Goal: Transaction & Acquisition: Purchase product/service

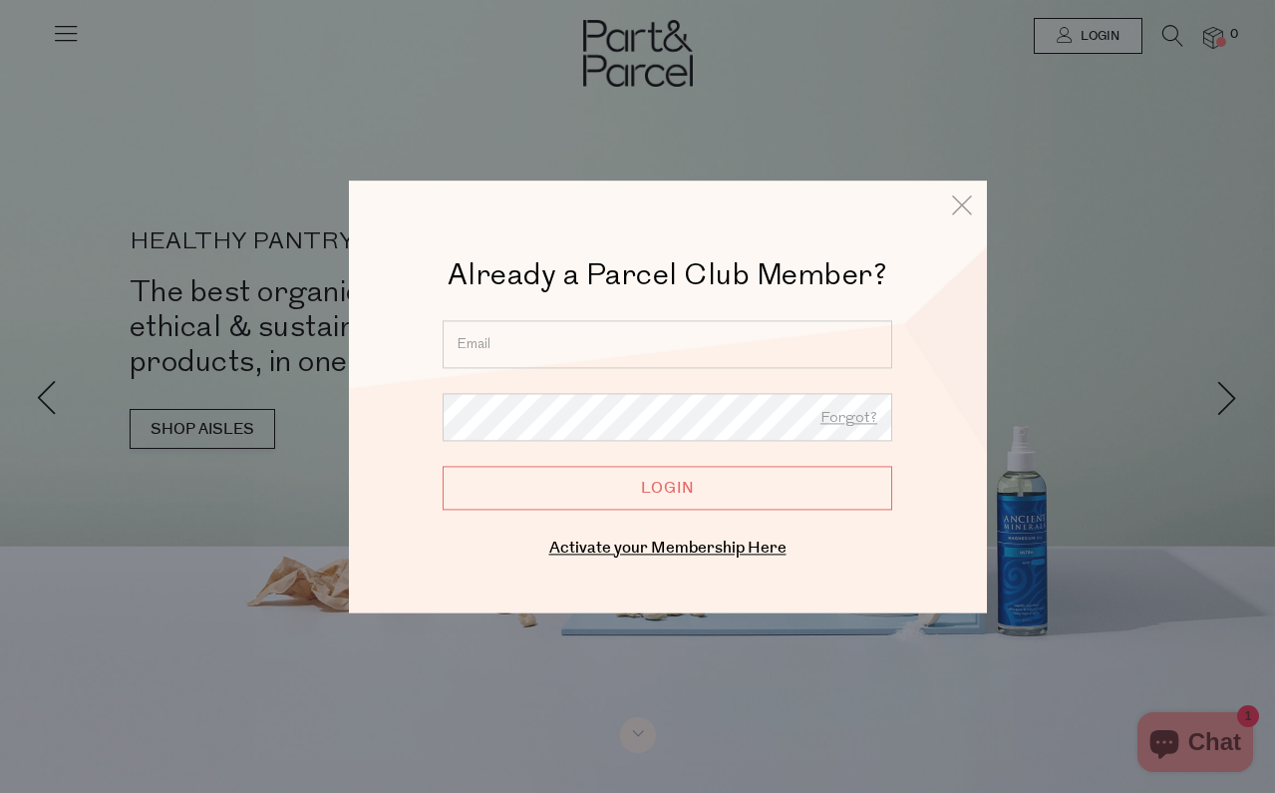
click at [472, 348] on input "email" at bounding box center [668, 344] width 450 height 48
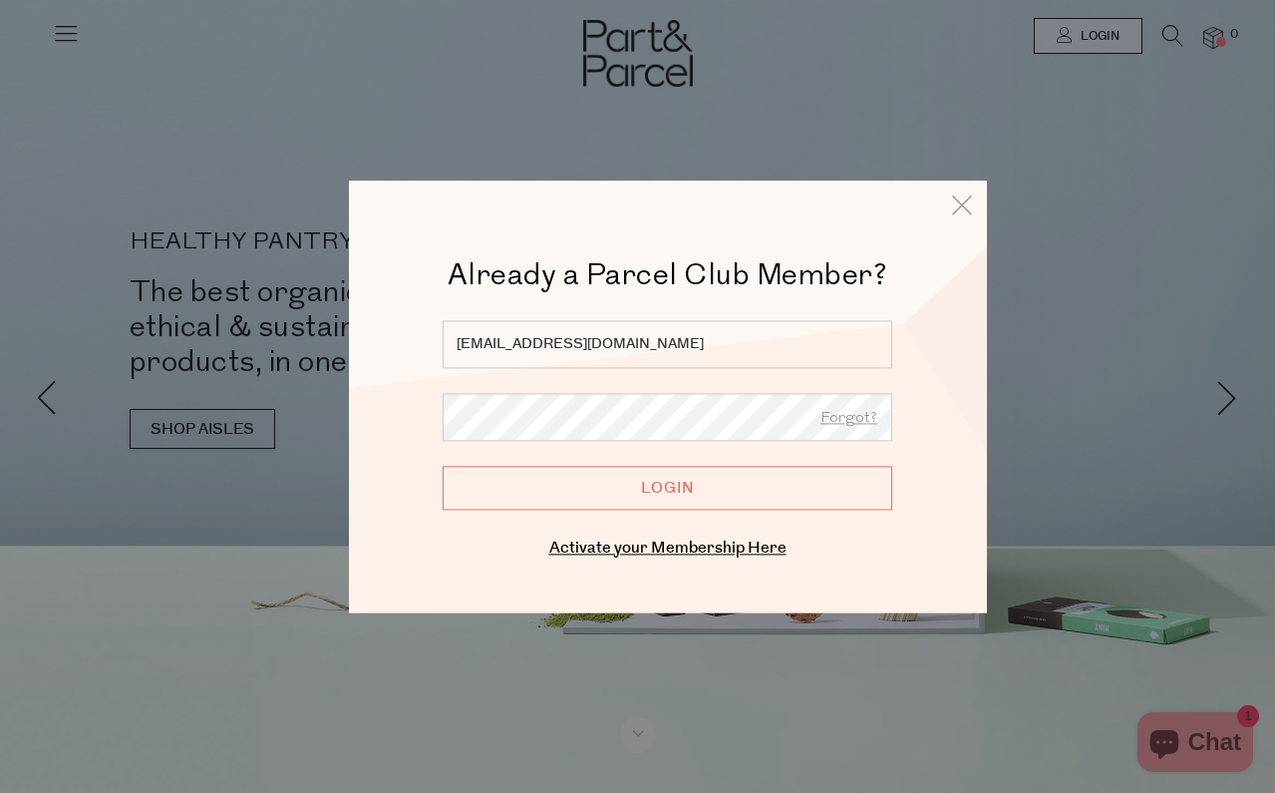
type input "alicemcavoy@gmail.com"
click at [593, 502] on input "Login" at bounding box center [668, 488] width 450 height 44
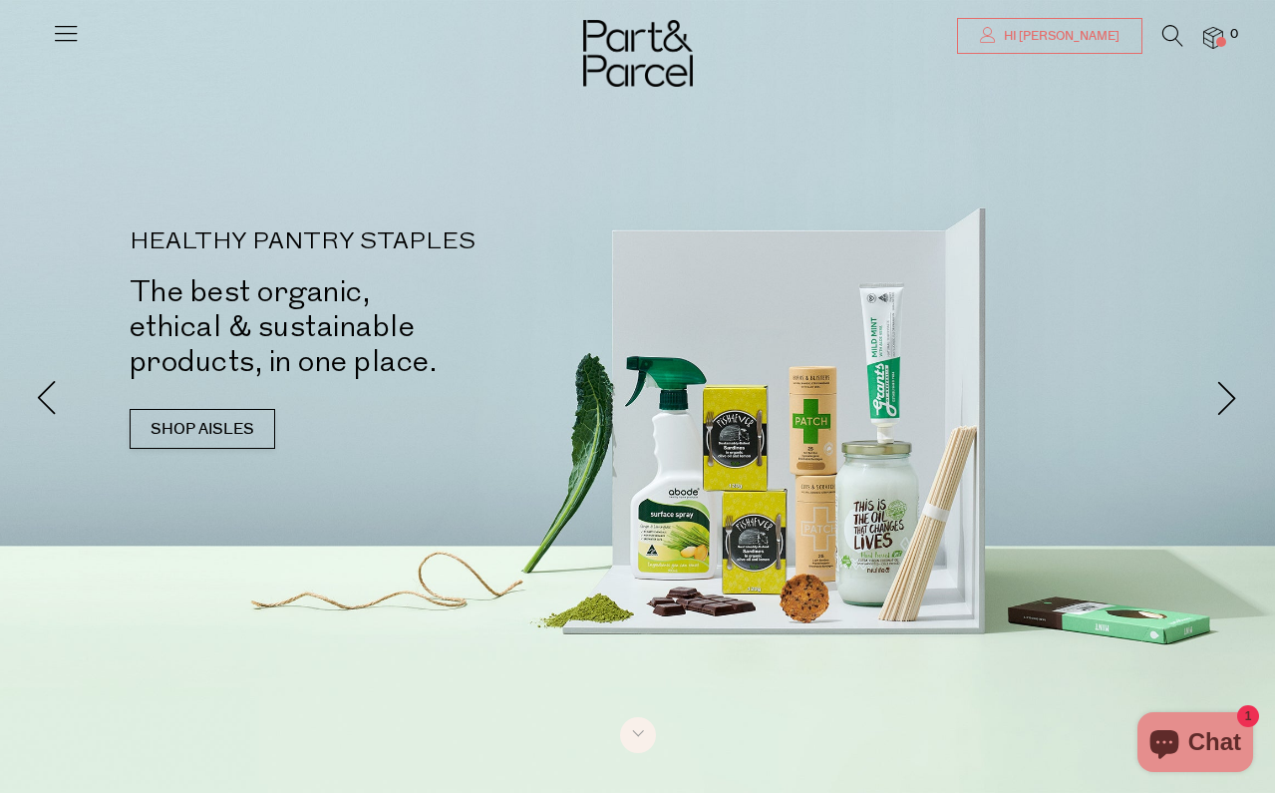
click at [1041, 22] on link "Hi [PERSON_NAME]" at bounding box center [1049, 36] width 185 height 36
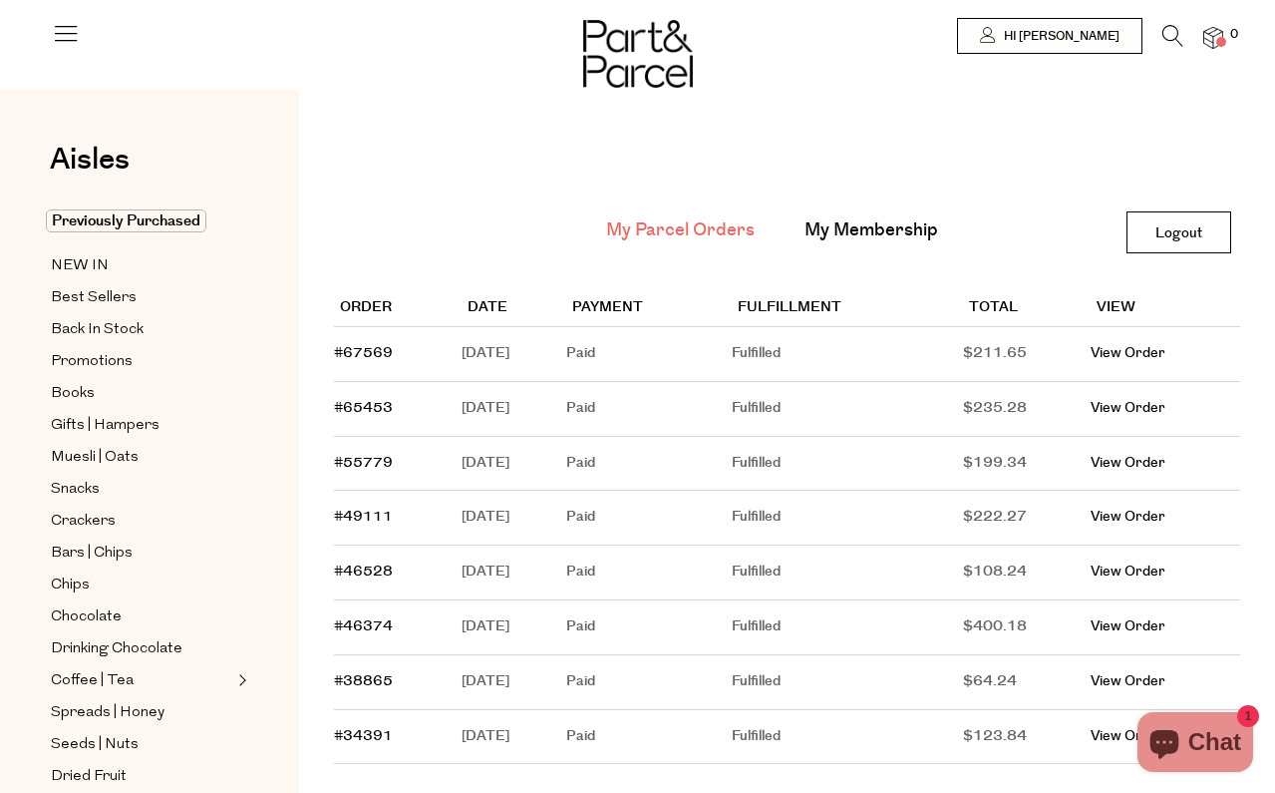
click at [1169, 30] on icon at bounding box center [1173, 36] width 21 height 22
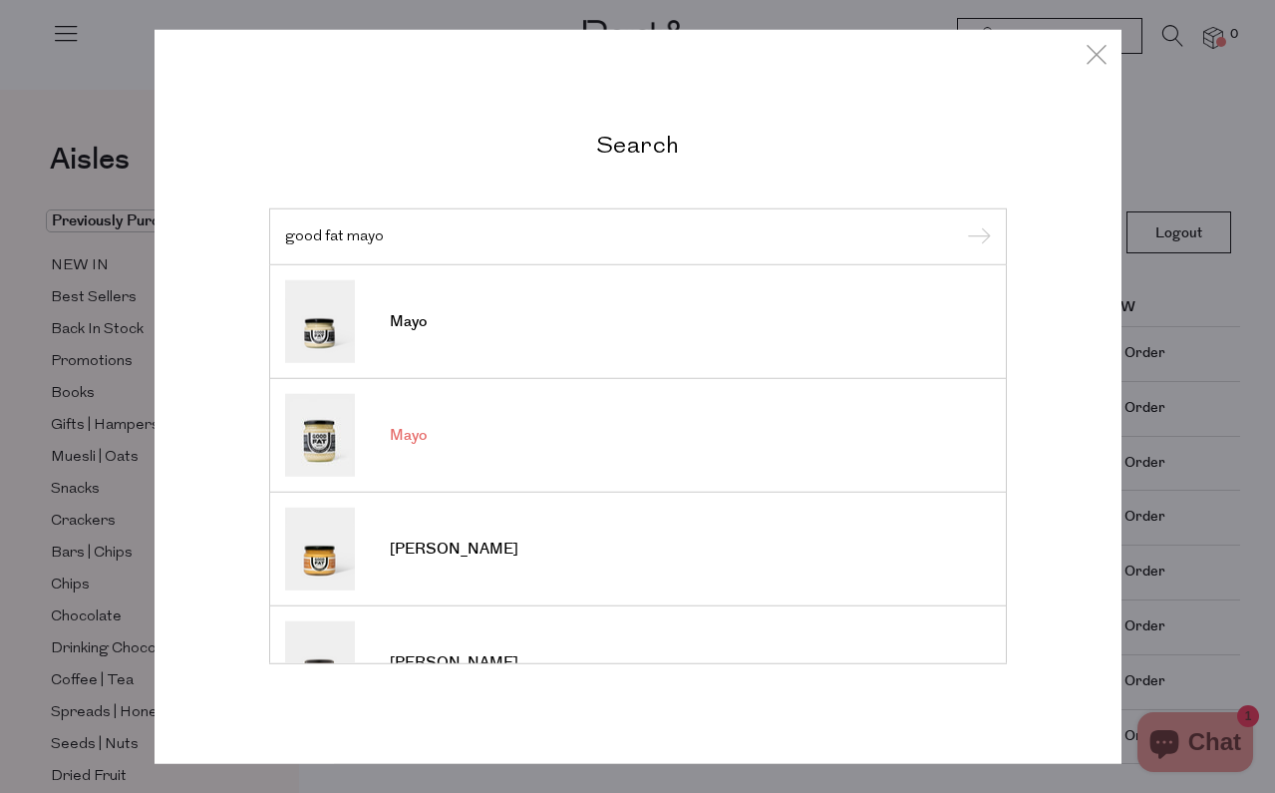
type input "good fat mayo"
click at [416, 438] on span "Mayo" at bounding box center [408, 436] width 37 height 20
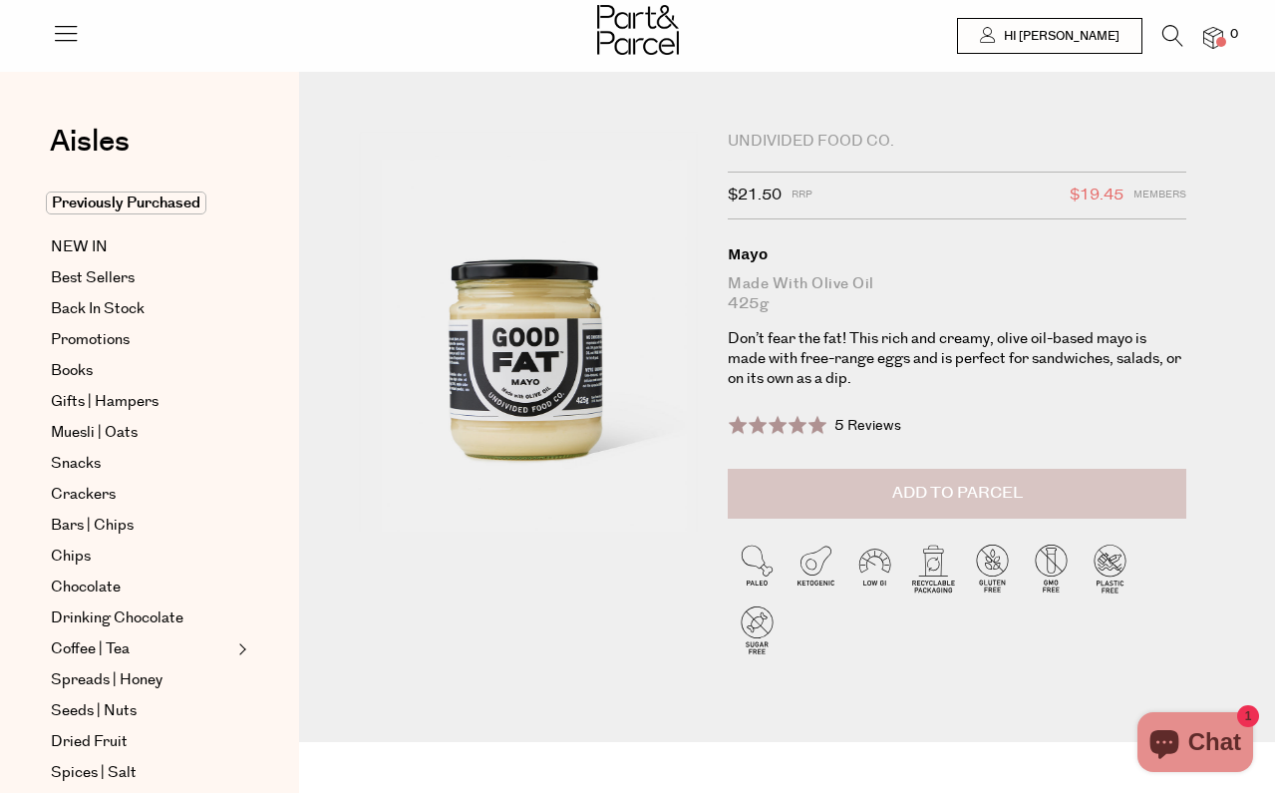
click at [1003, 475] on button "Add to Parcel" at bounding box center [957, 494] width 459 height 50
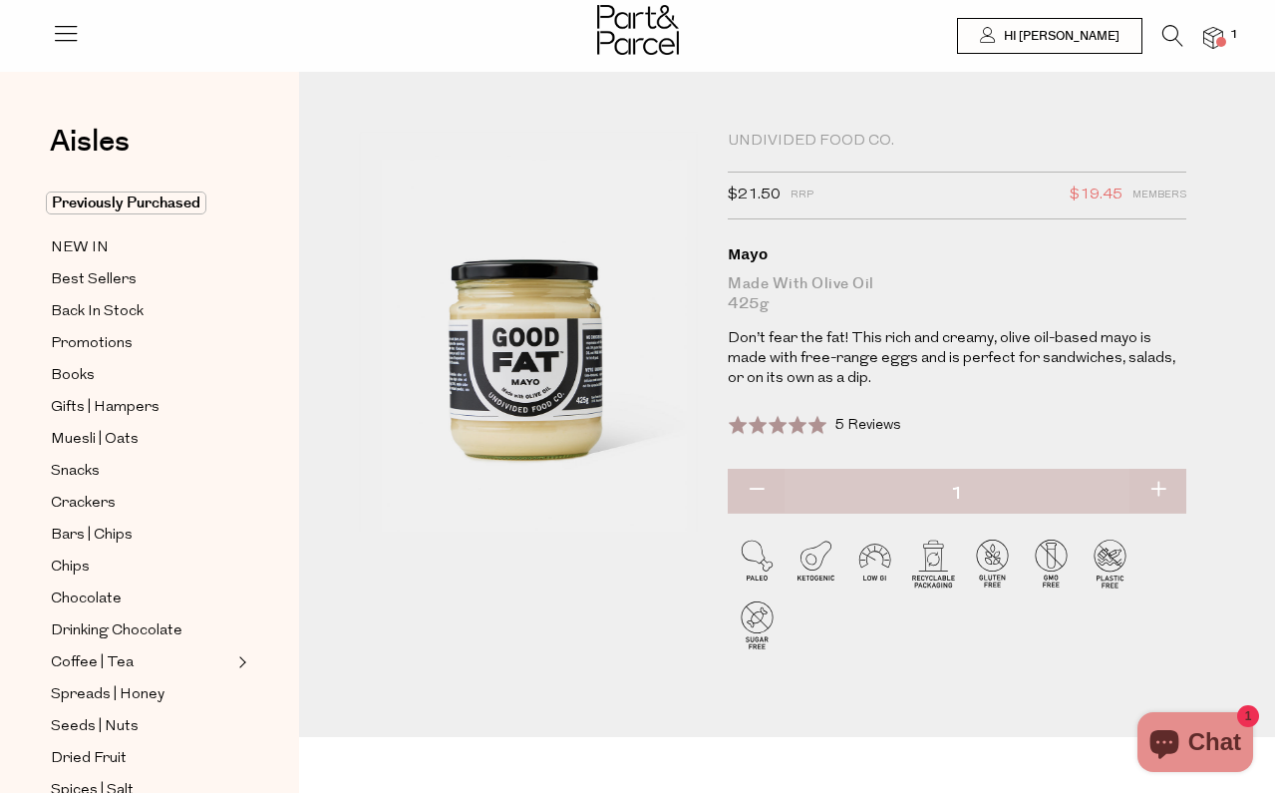
click at [1161, 491] on button "button" at bounding box center [1158, 491] width 57 height 44
type input "2"
click at [1161, 486] on button "button" at bounding box center [1158, 491] width 57 height 44
type input "3"
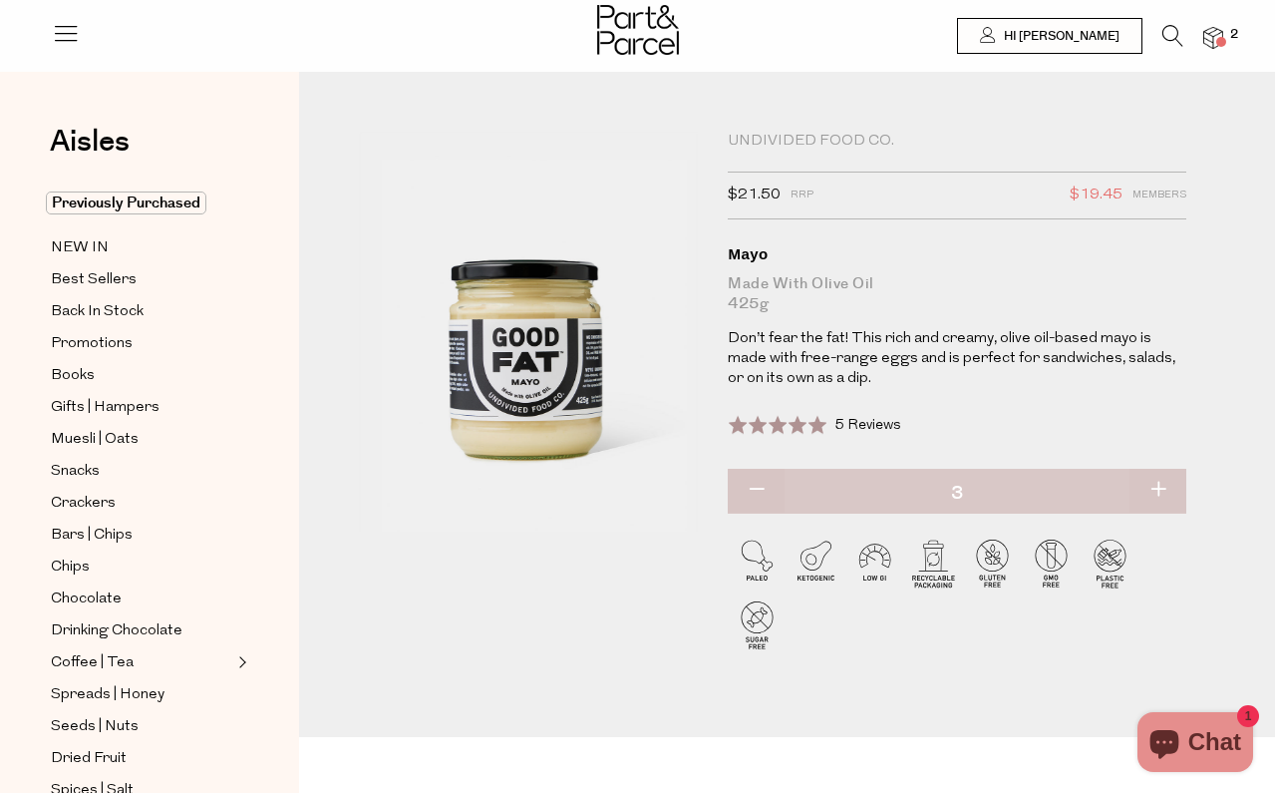
type input "3"
click at [1174, 37] on icon at bounding box center [1173, 36] width 21 height 22
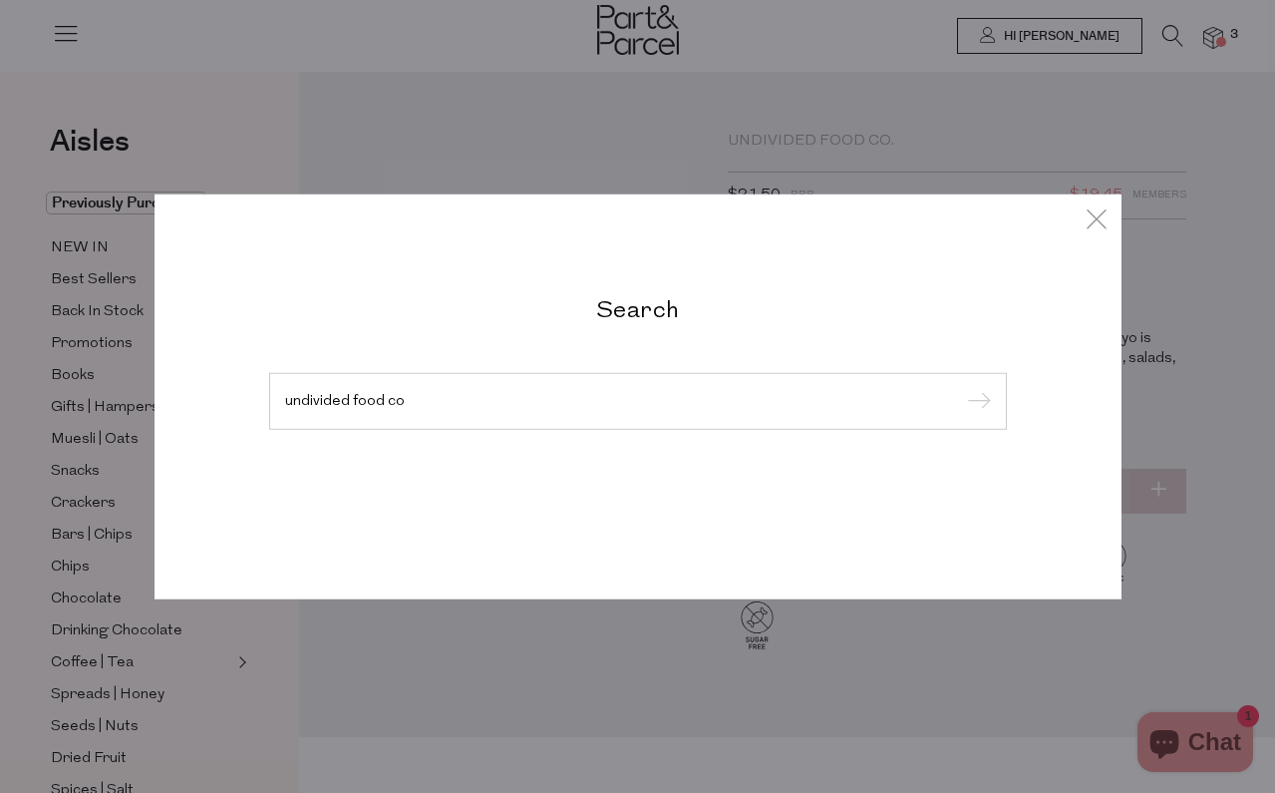
type input "undivided food co"
click at [975, 402] on input "submit" at bounding box center [976, 402] width 30 height 30
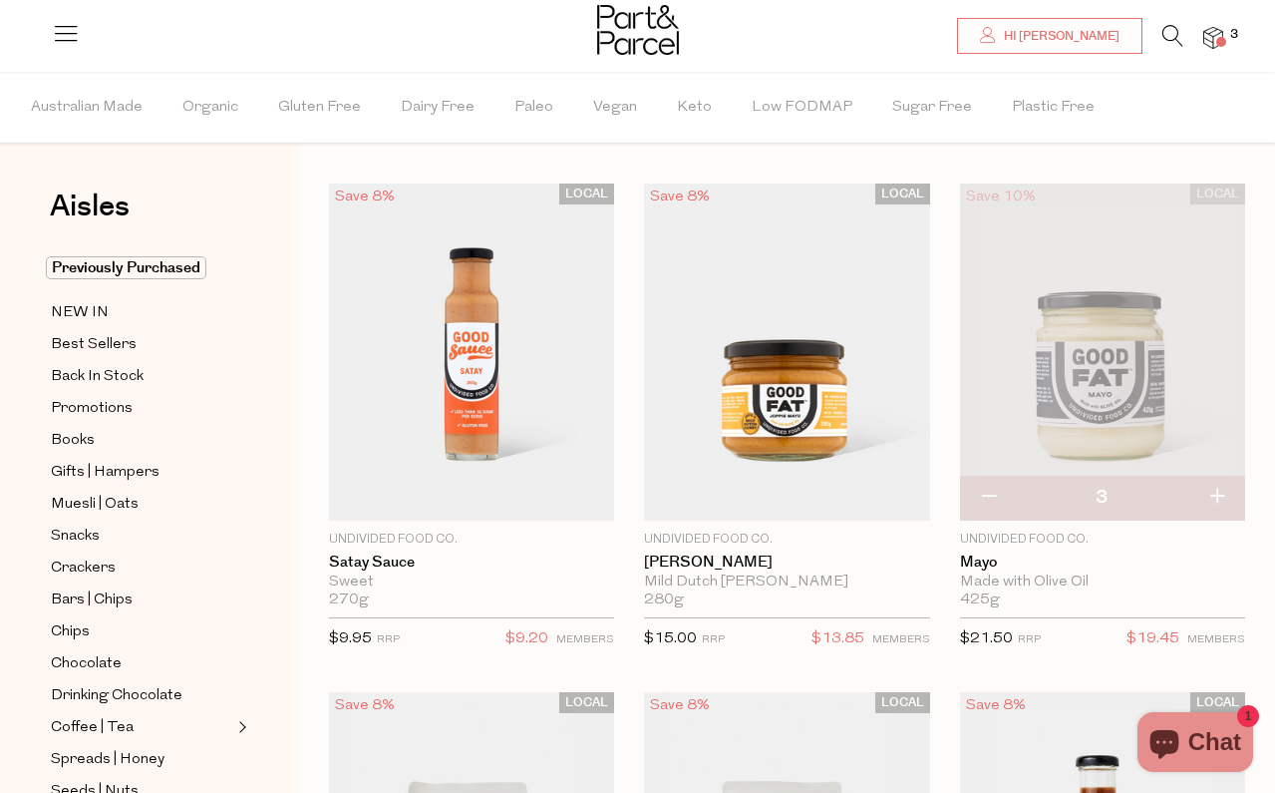
scroll to position [42, 0]
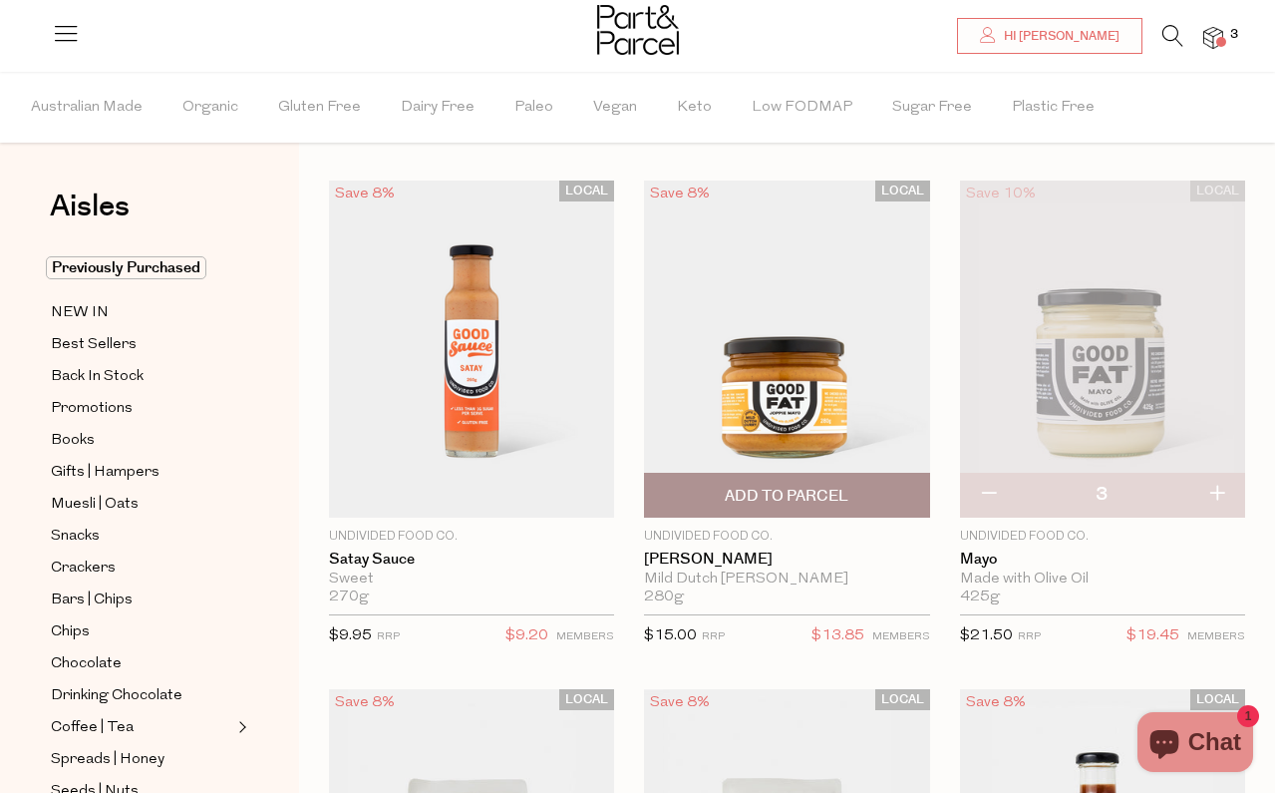
click at [702, 504] on span "Add To Parcel" at bounding box center [786, 495] width 273 height 43
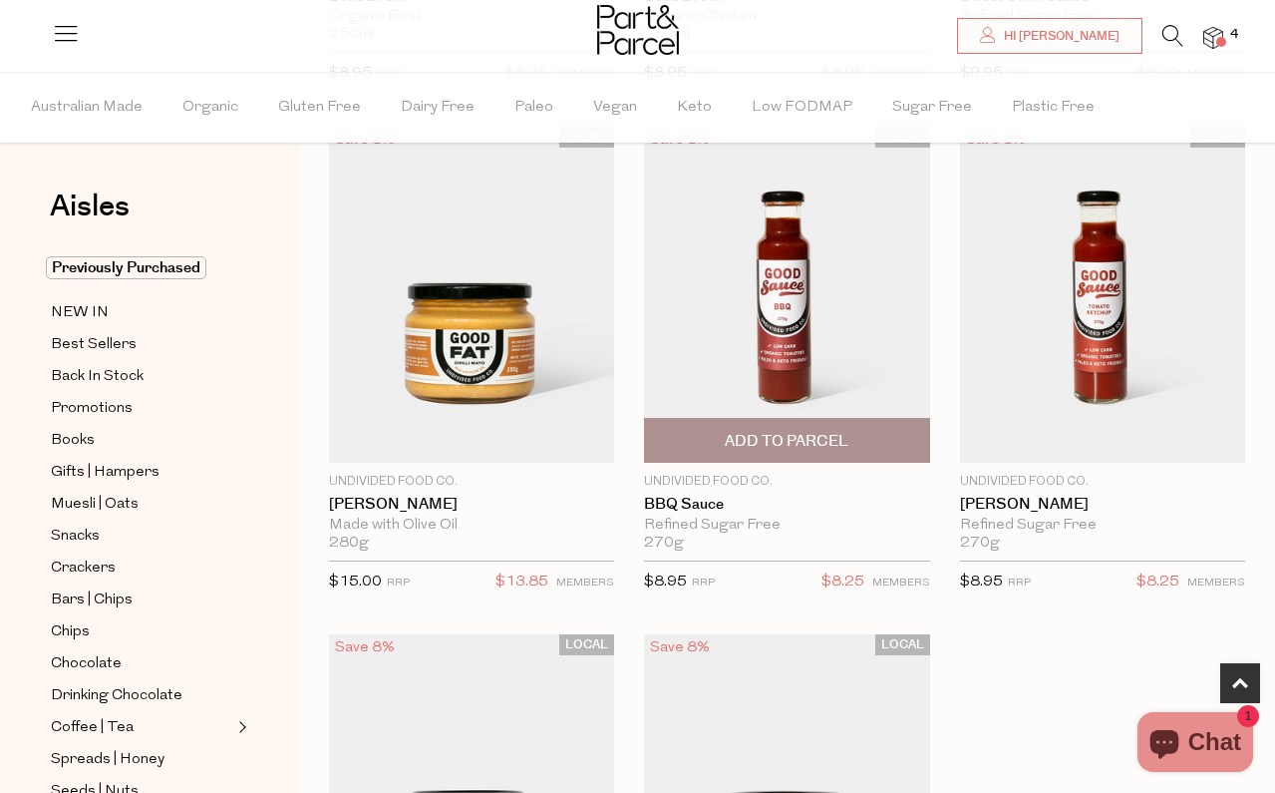
scroll to position [1173, 0]
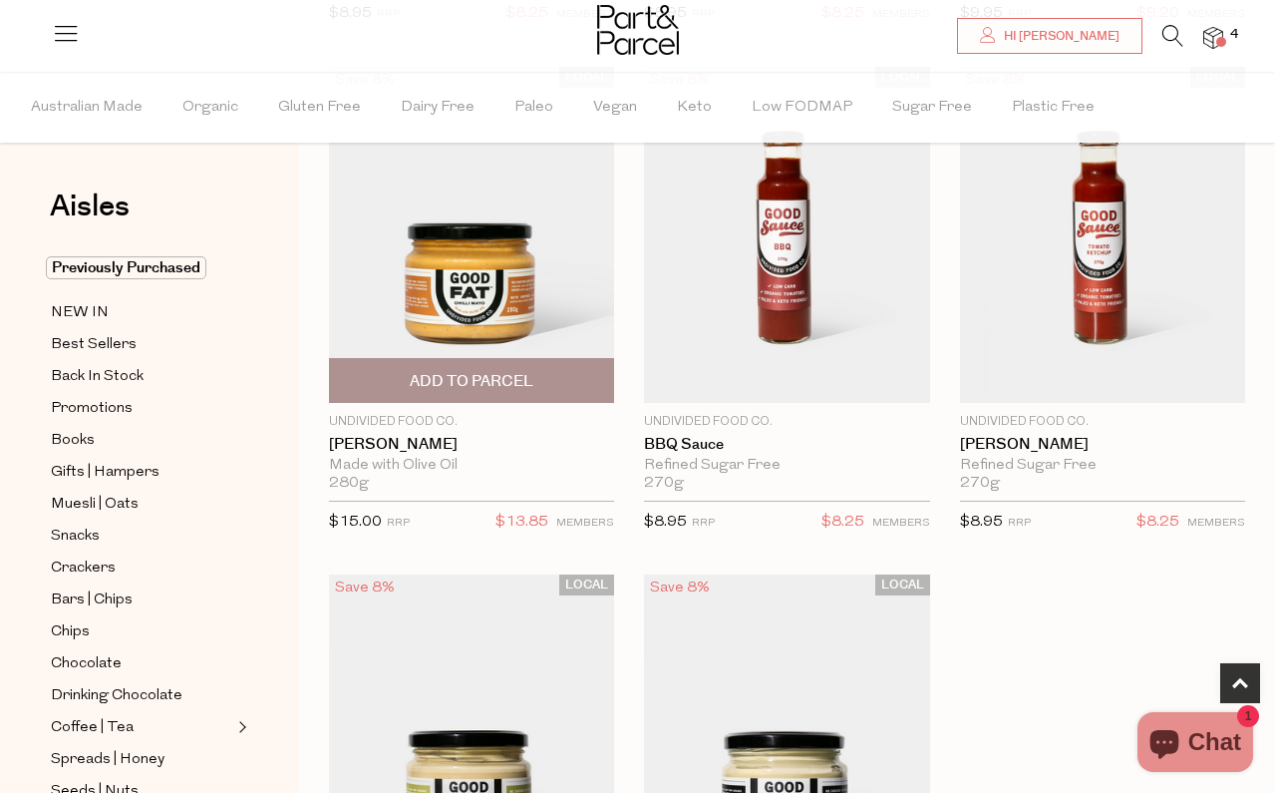
click at [531, 388] on span "Add To Parcel" at bounding box center [472, 381] width 124 height 21
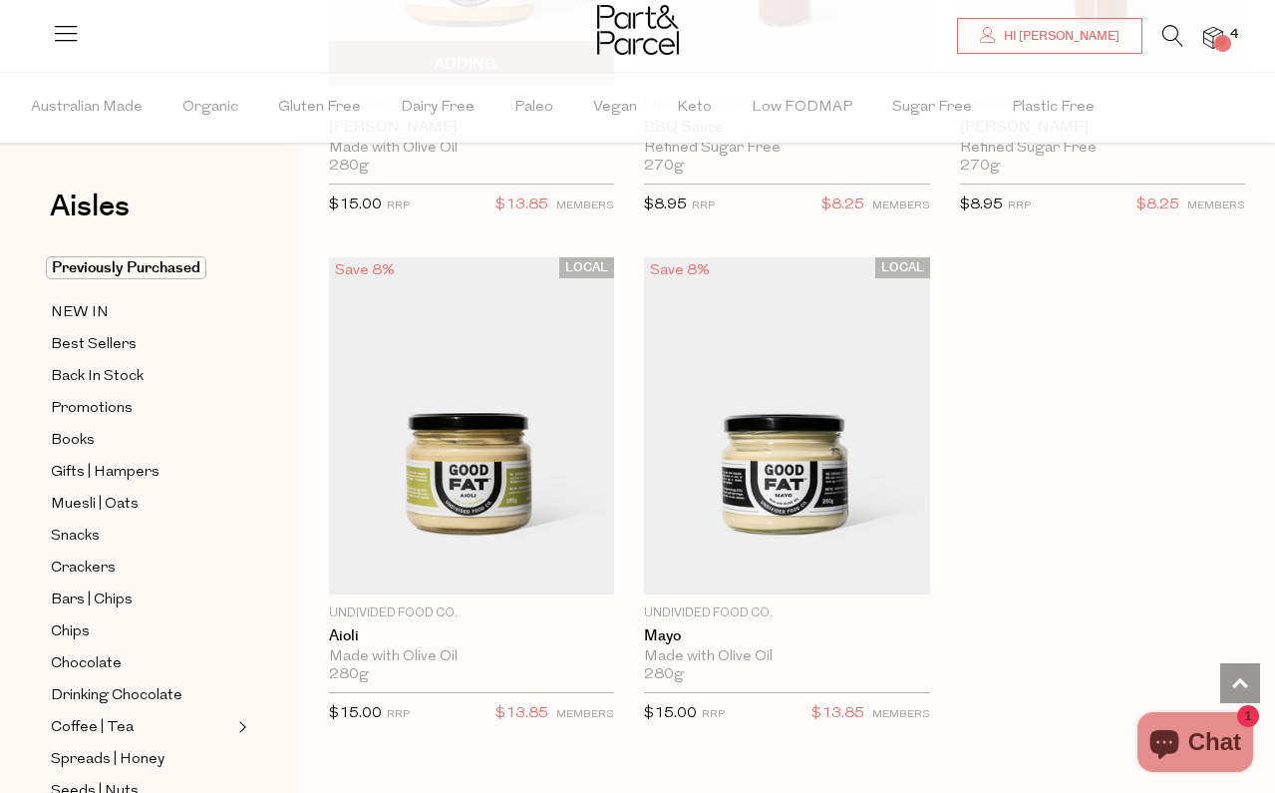
scroll to position [1621, 0]
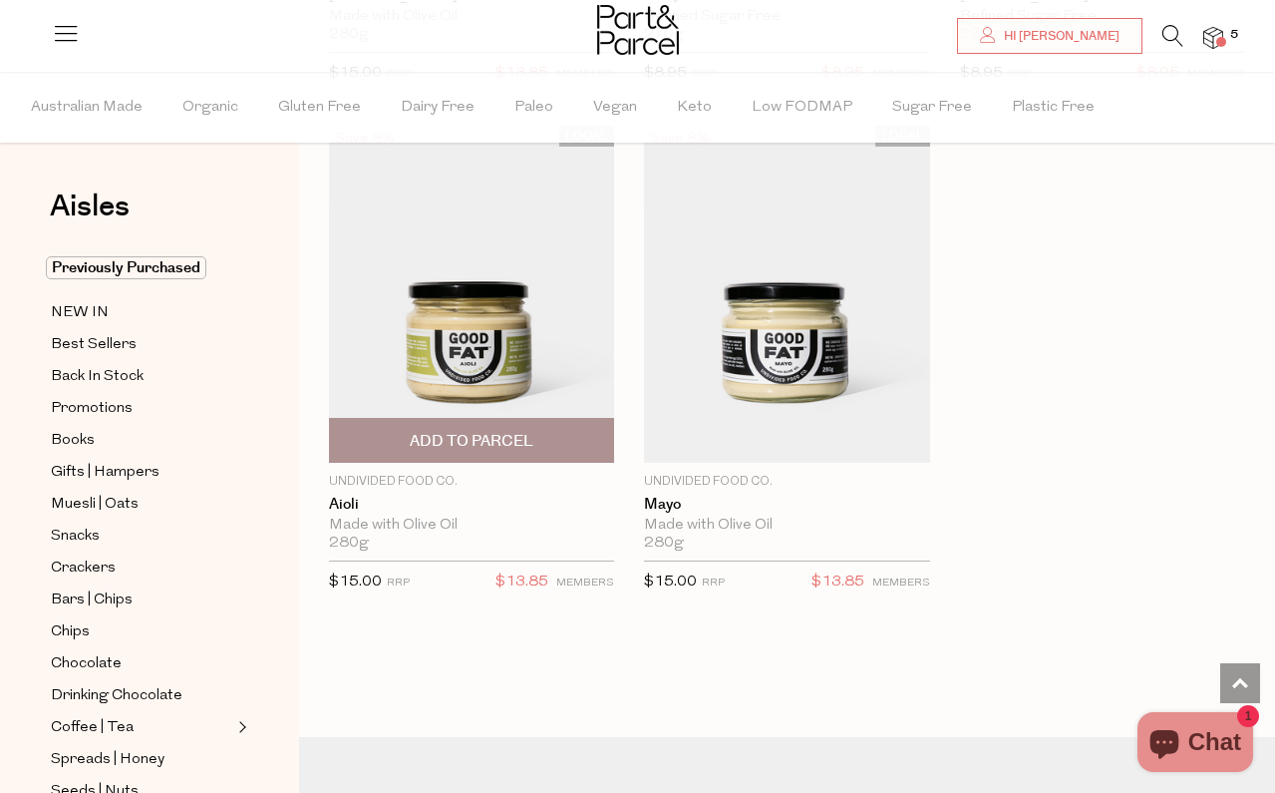
click at [531, 442] on span "Add To Parcel" at bounding box center [472, 441] width 124 height 21
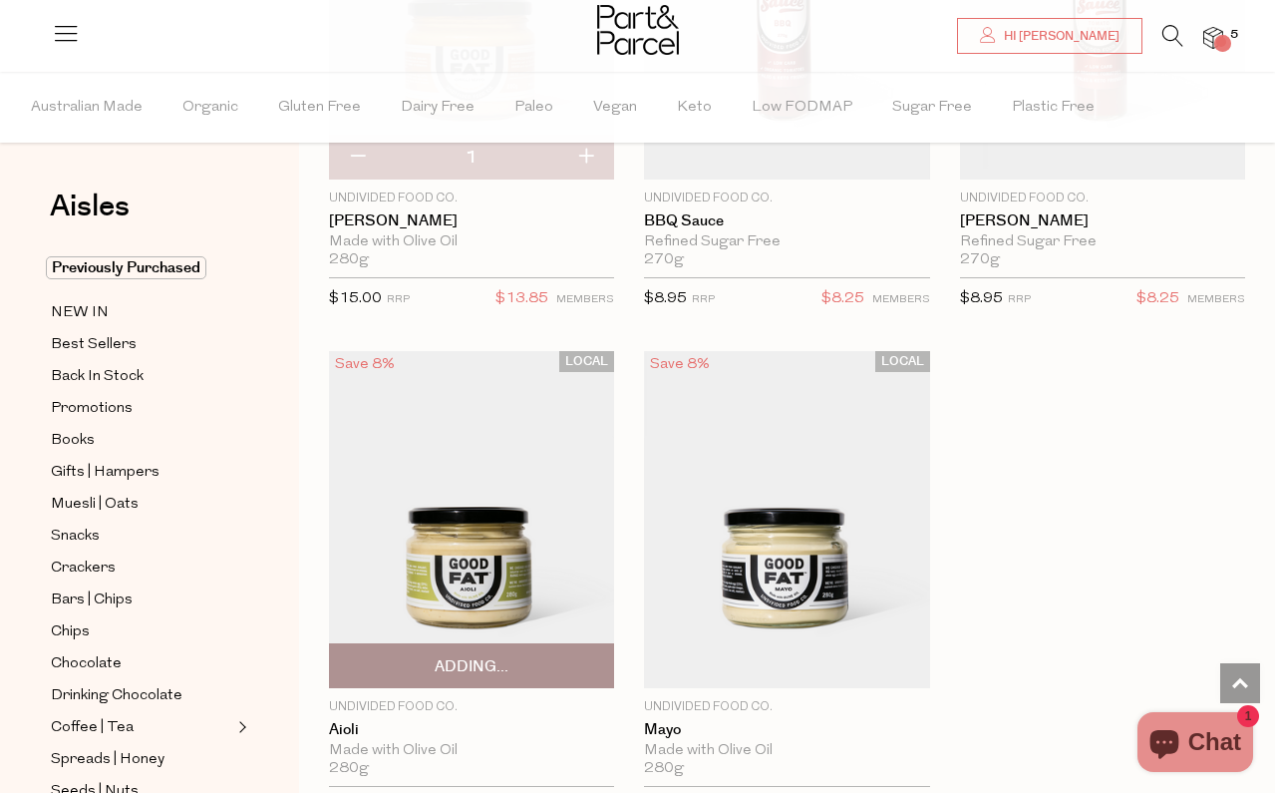
scroll to position [1219, 0]
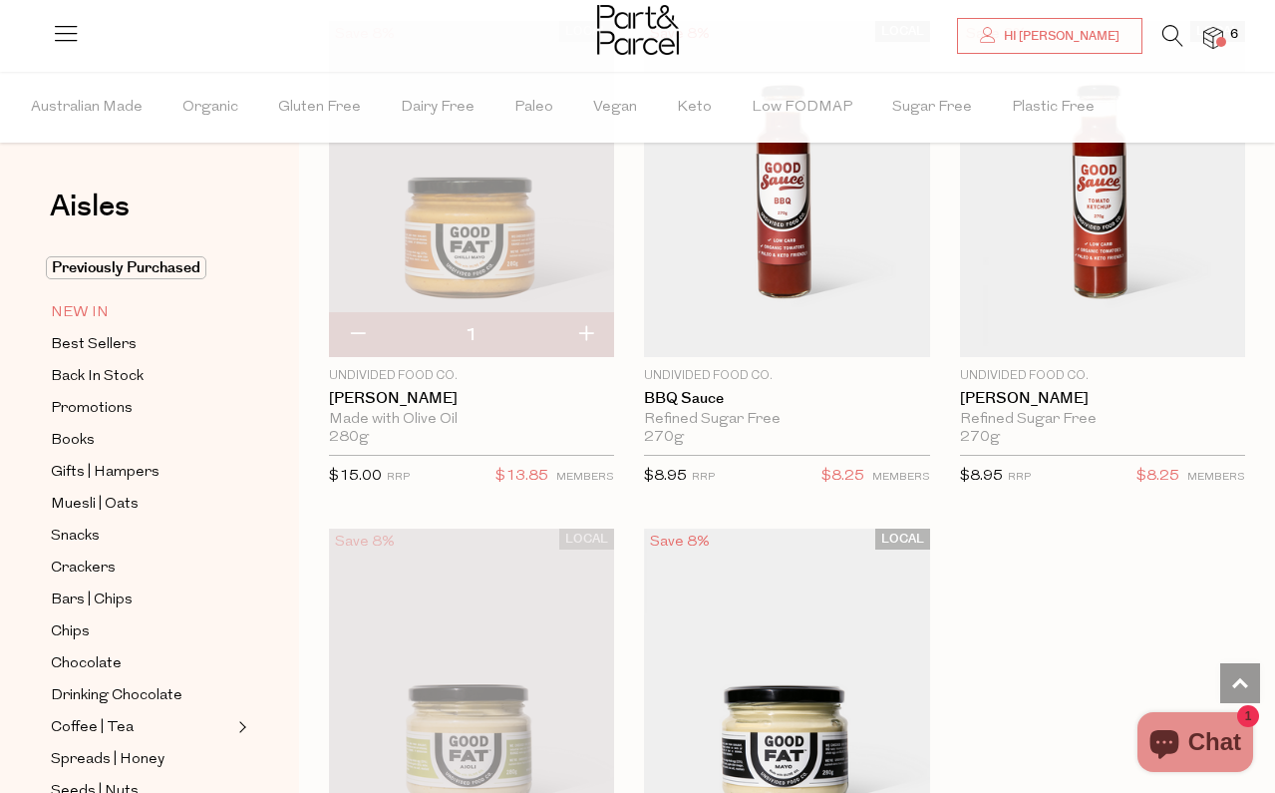
click at [91, 302] on span "NEW IN" at bounding box center [80, 313] width 58 height 24
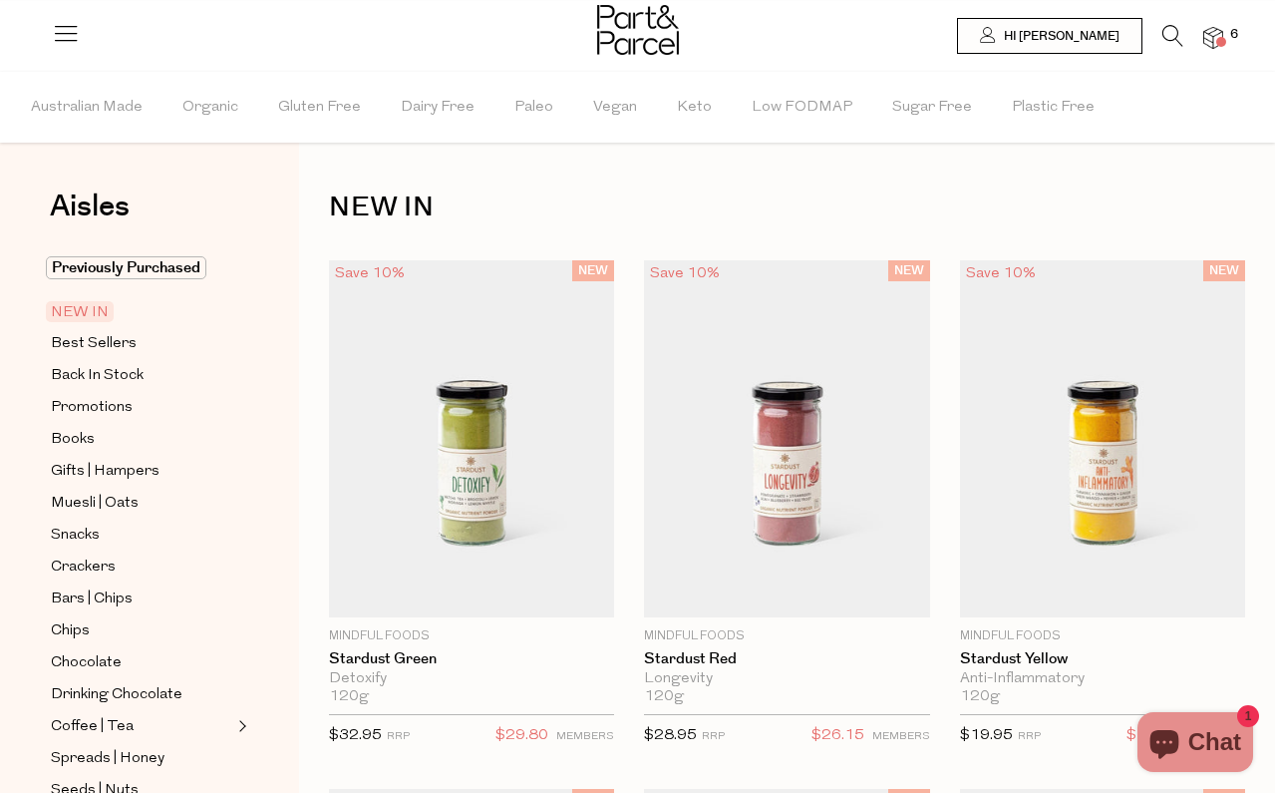
click at [1184, 33] on li "6" at bounding box center [1204, 38] width 40 height 27
click at [1172, 29] on icon at bounding box center [1173, 36] width 21 height 22
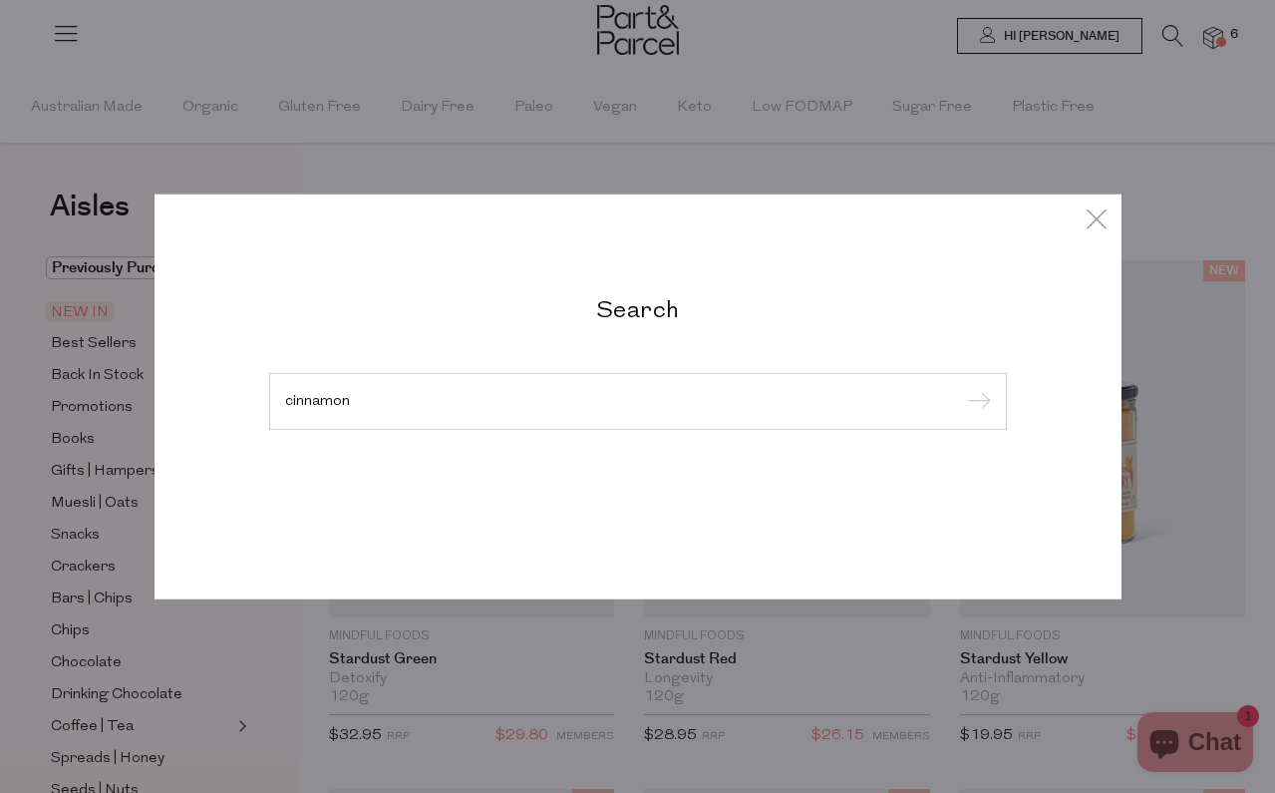
type input "cinnamon"
click at [975, 402] on input "submit" at bounding box center [976, 402] width 30 height 30
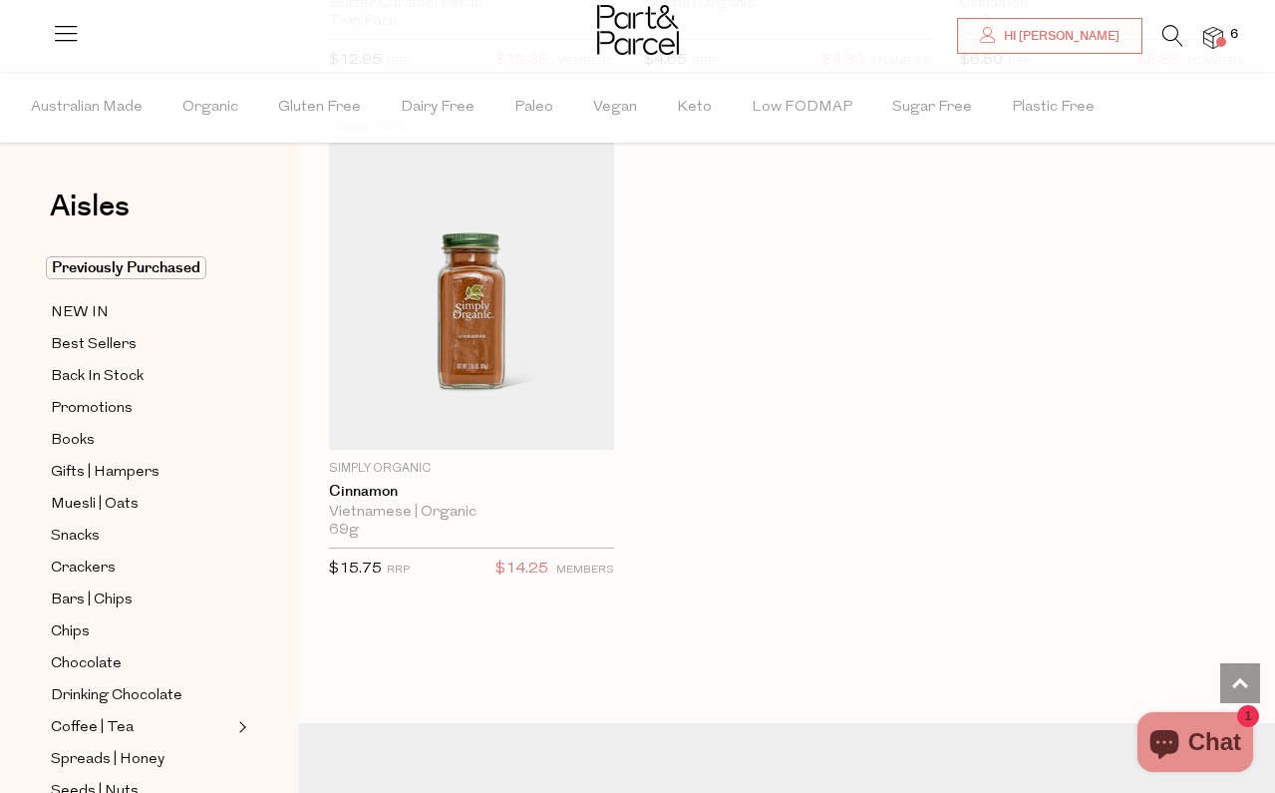
scroll to position [4081, 0]
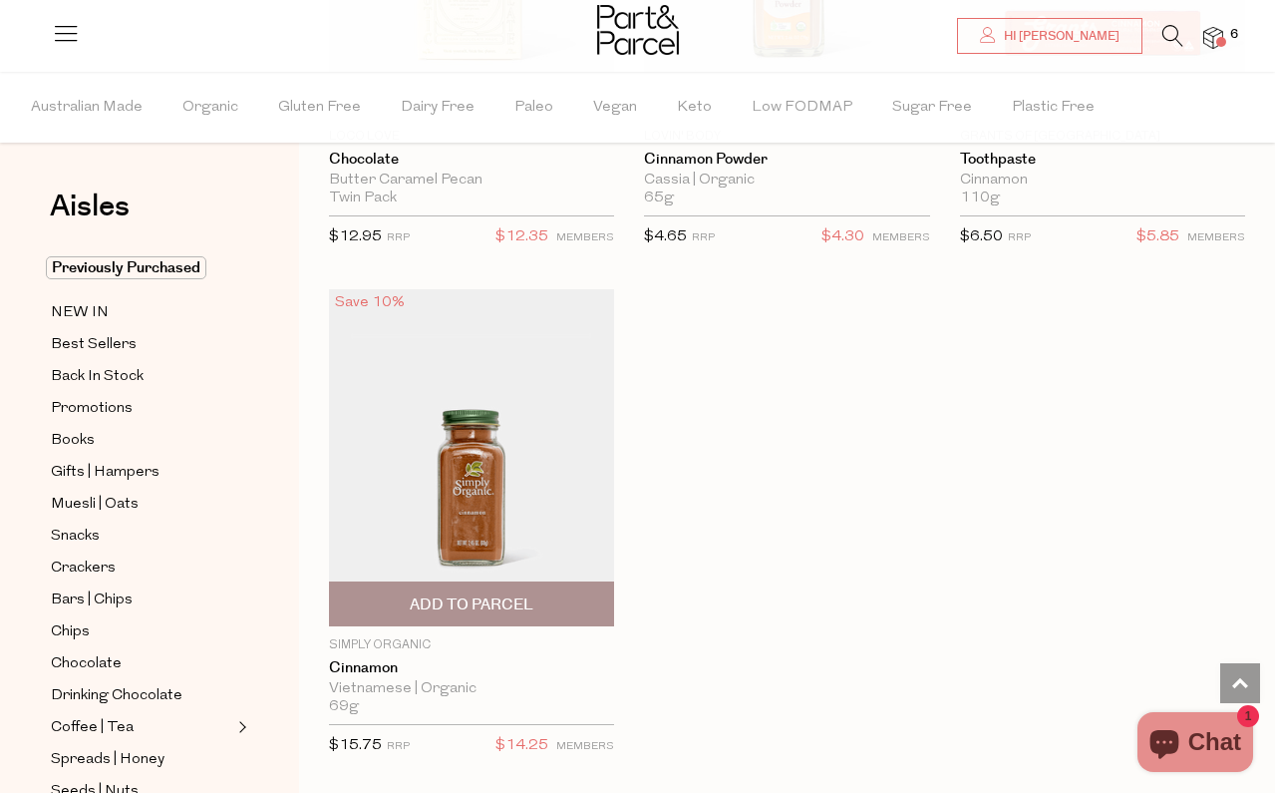
click at [520, 600] on span "Add To Parcel" at bounding box center [472, 604] width 124 height 21
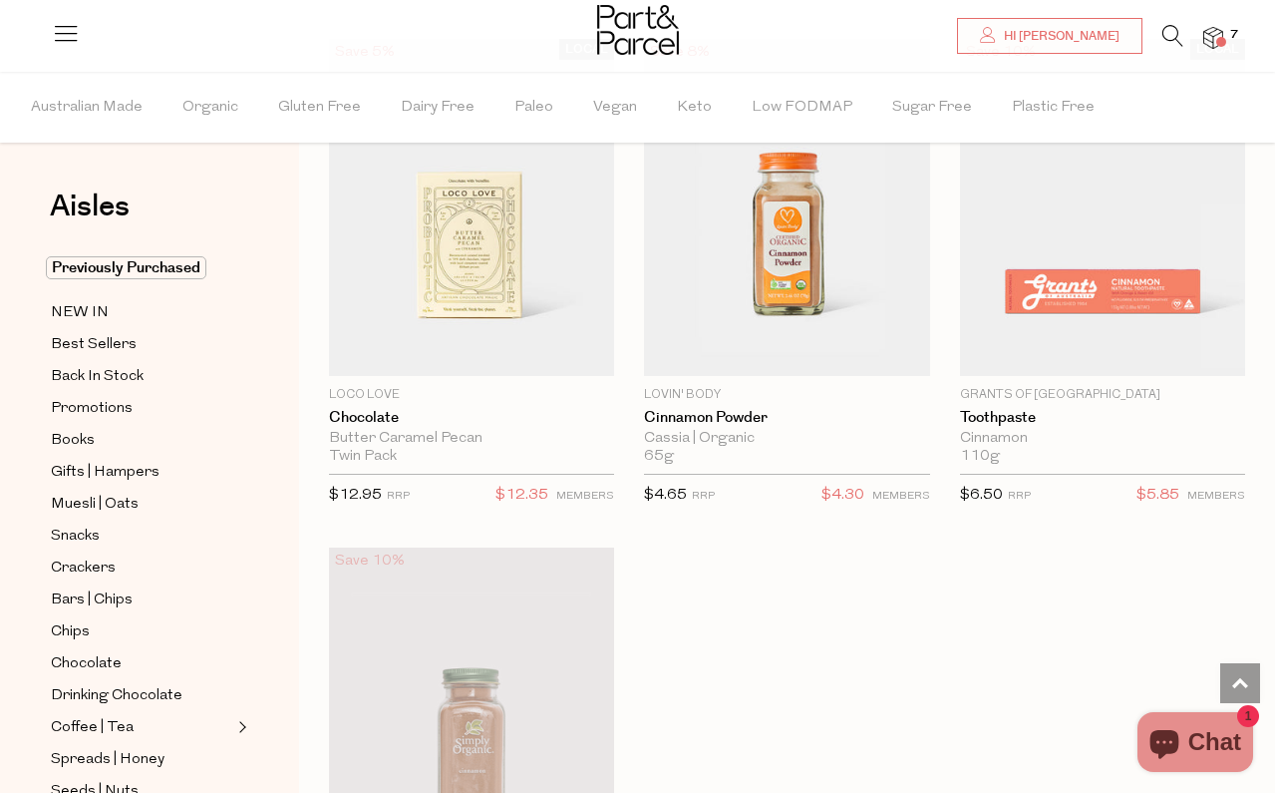
scroll to position [3814, 0]
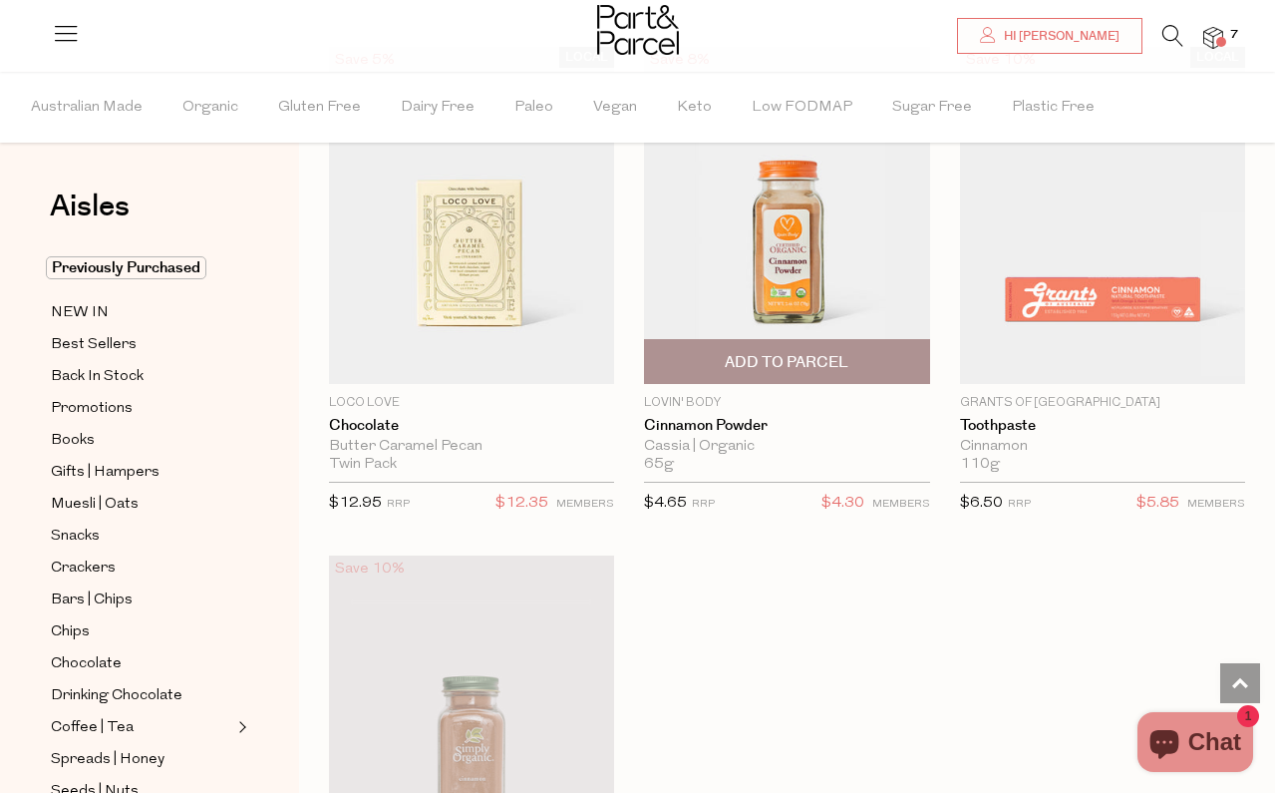
click at [731, 355] on span "Add To Parcel" at bounding box center [787, 362] width 124 height 21
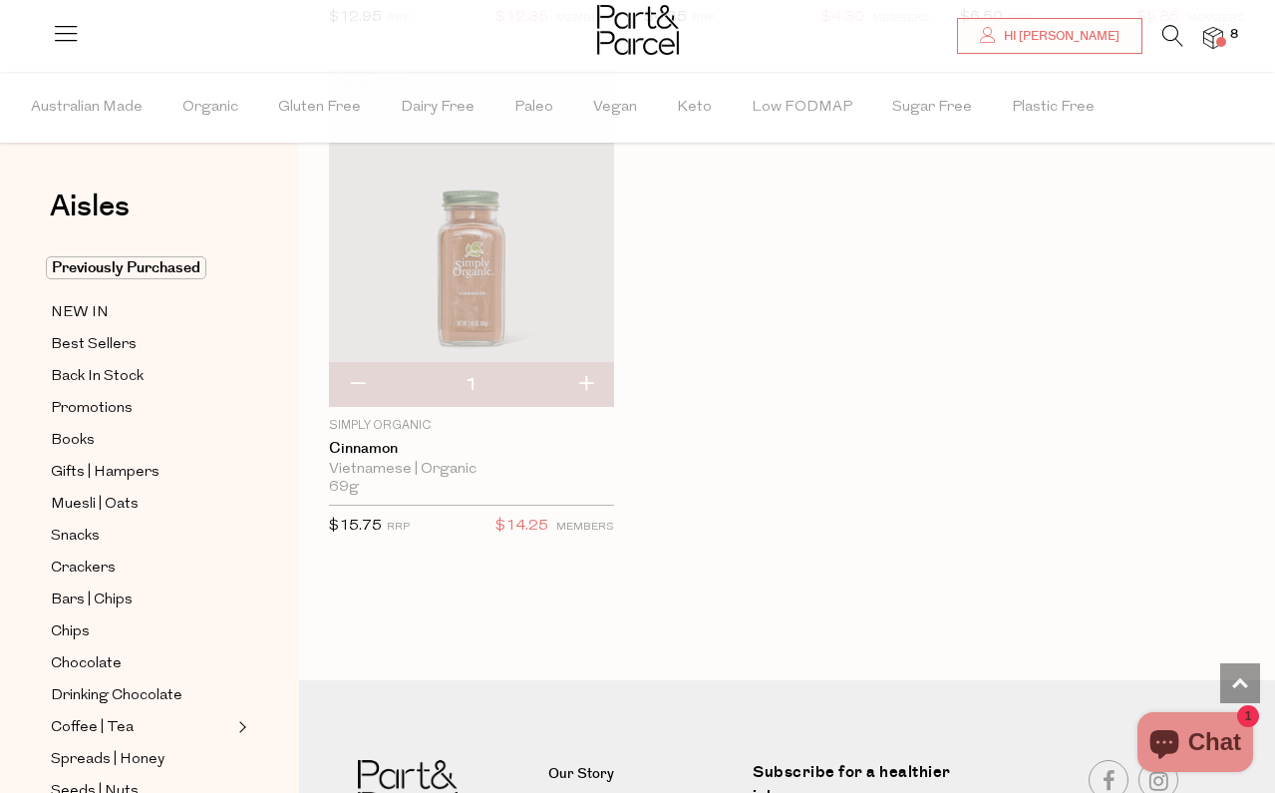
scroll to position [4339, 0]
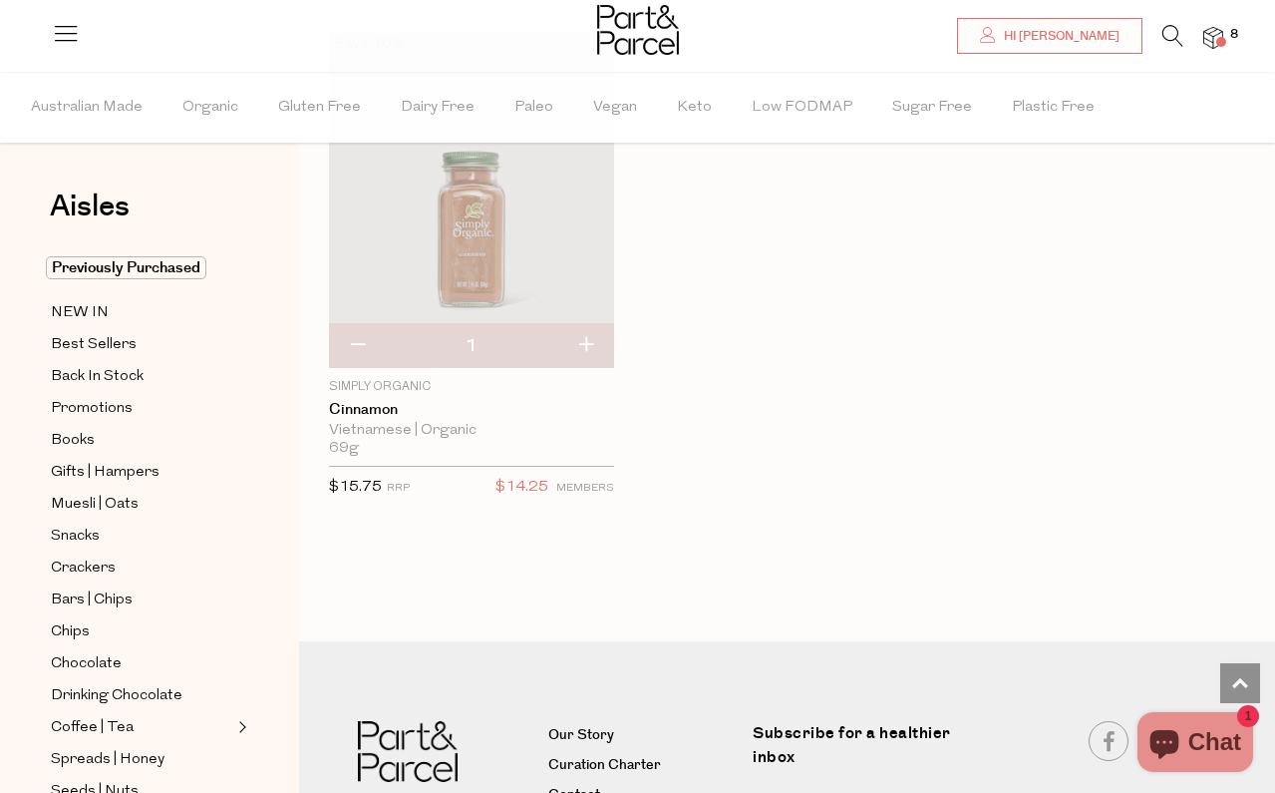
click at [362, 334] on button "button" at bounding box center [357, 346] width 57 height 44
type input "0"
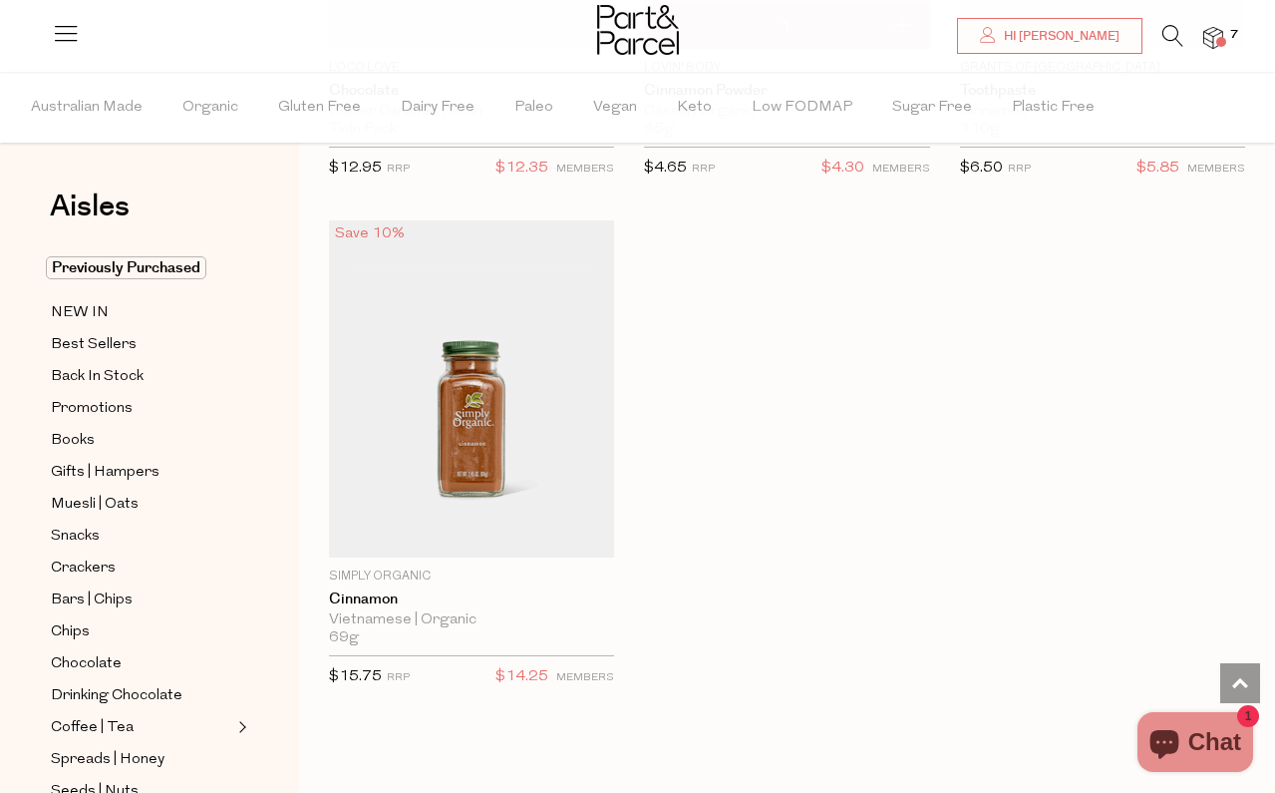
scroll to position [4273, 0]
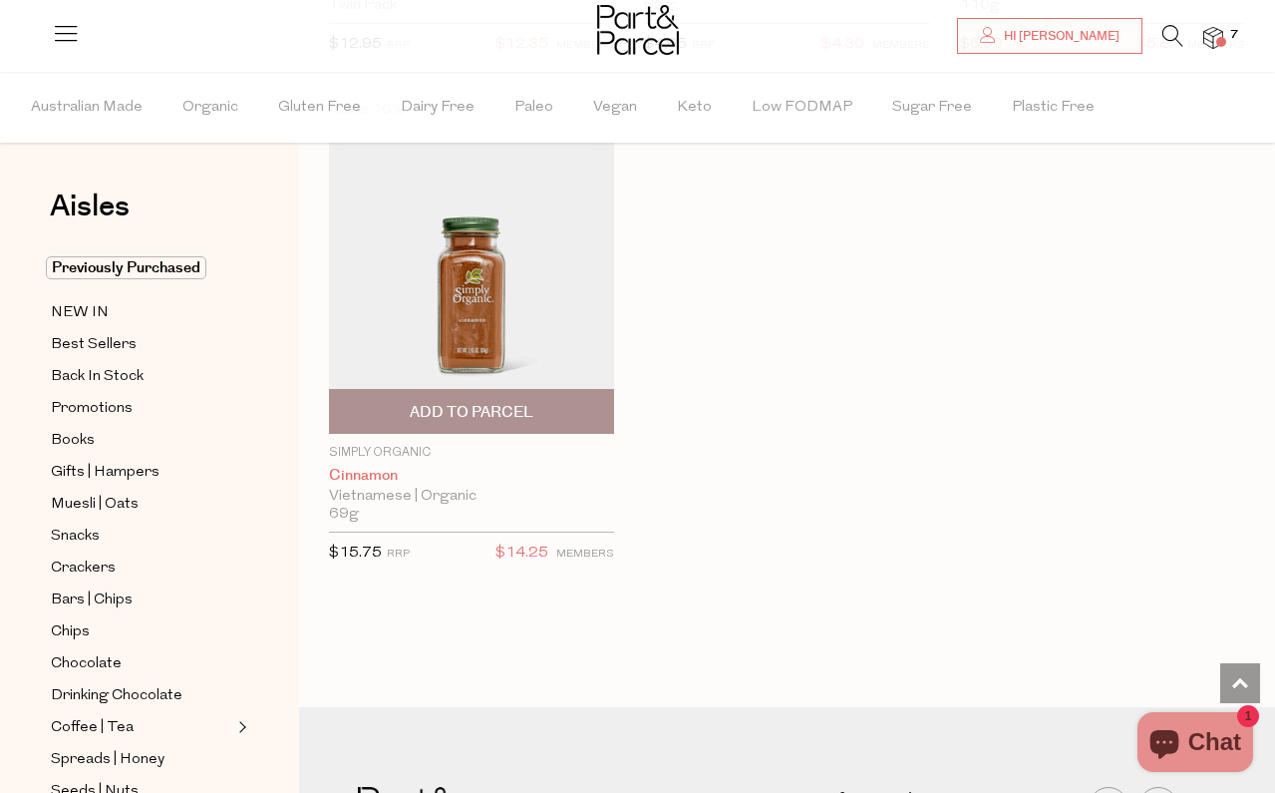
click at [385, 471] on link "Cinnamon" at bounding box center [471, 476] width 285 height 18
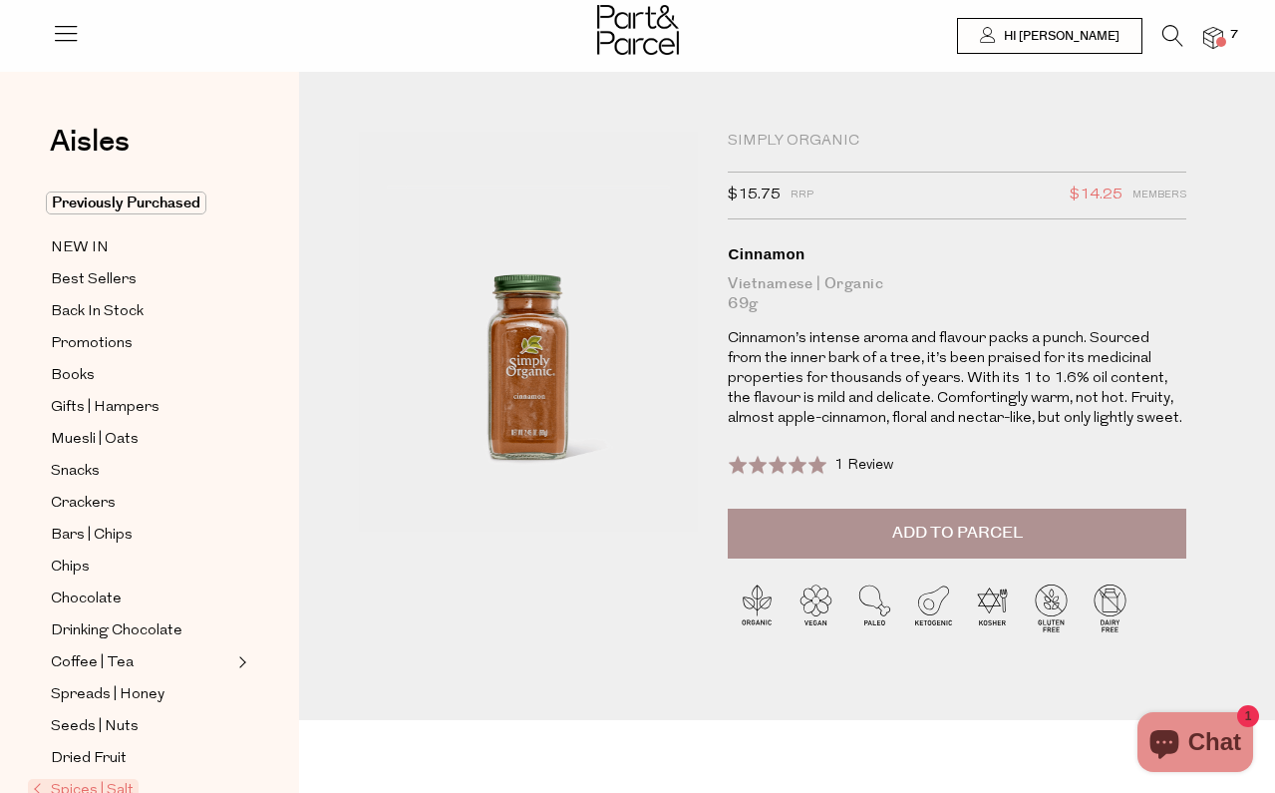
click at [1171, 36] on icon at bounding box center [1173, 36] width 21 height 22
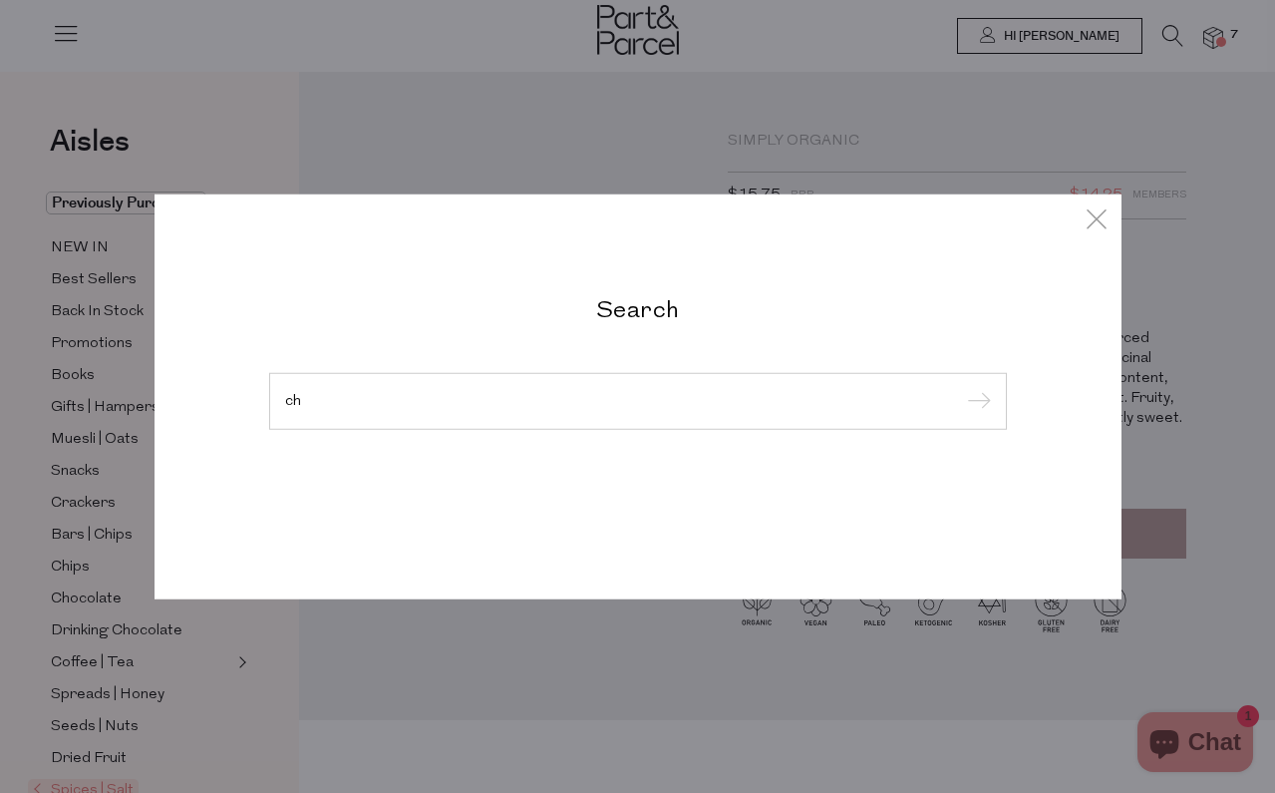
type input "c"
type input "anchovy"
click at [975, 417] on input "submit" at bounding box center [976, 402] width 30 height 30
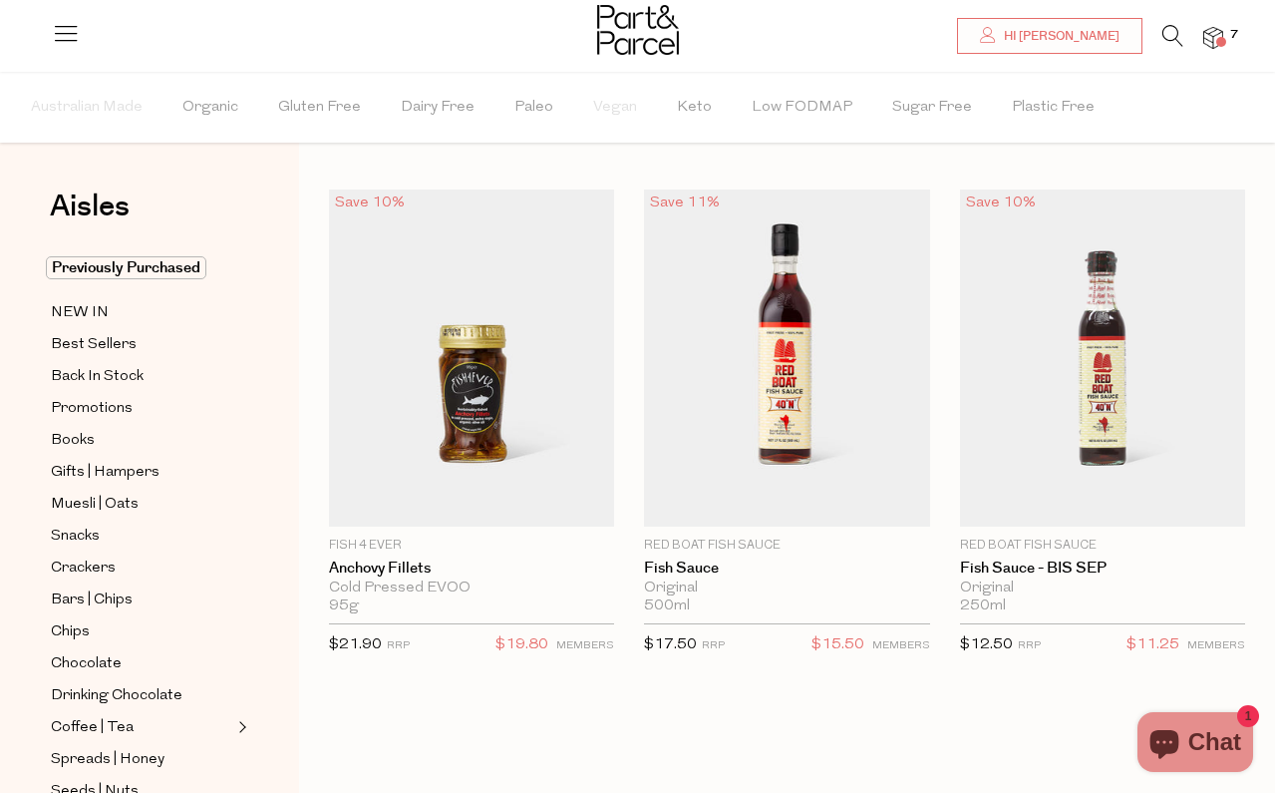
scroll to position [19, 0]
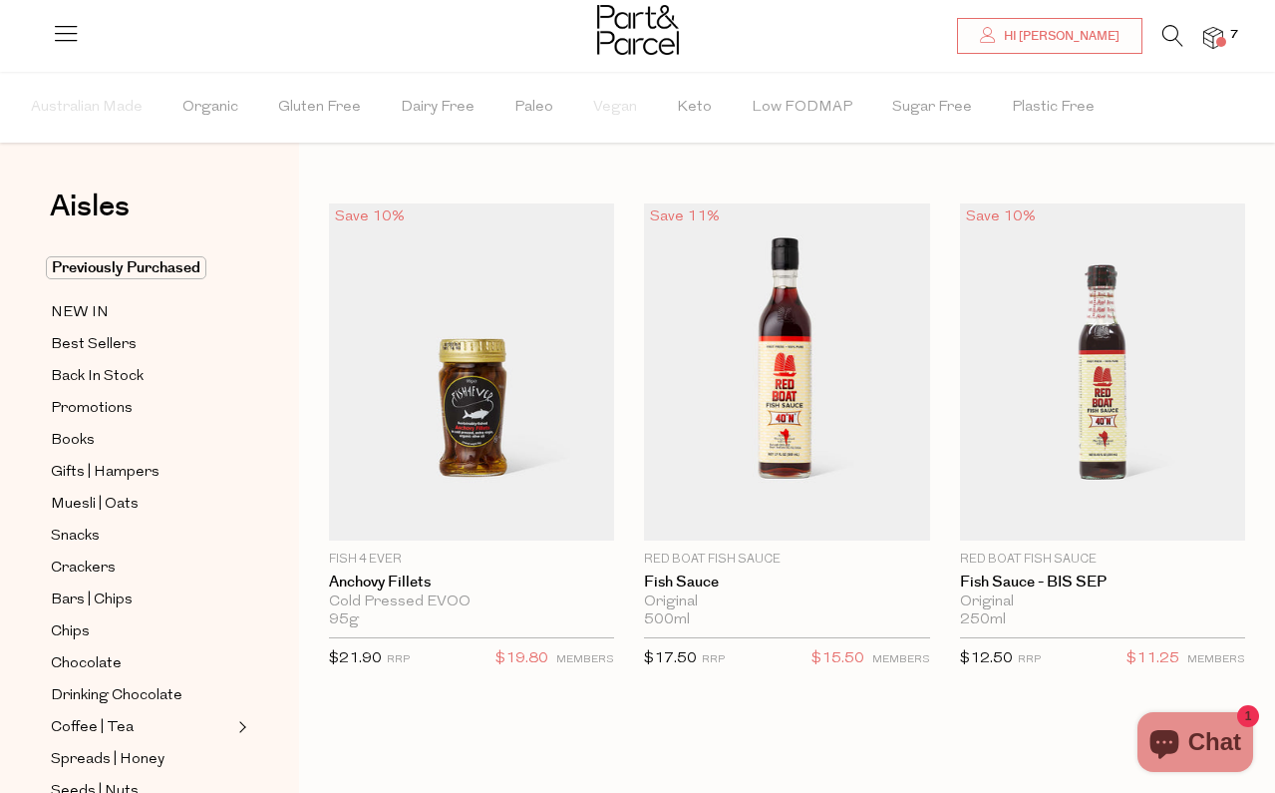
click at [1169, 37] on icon at bounding box center [1173, 36] width 21 height 22
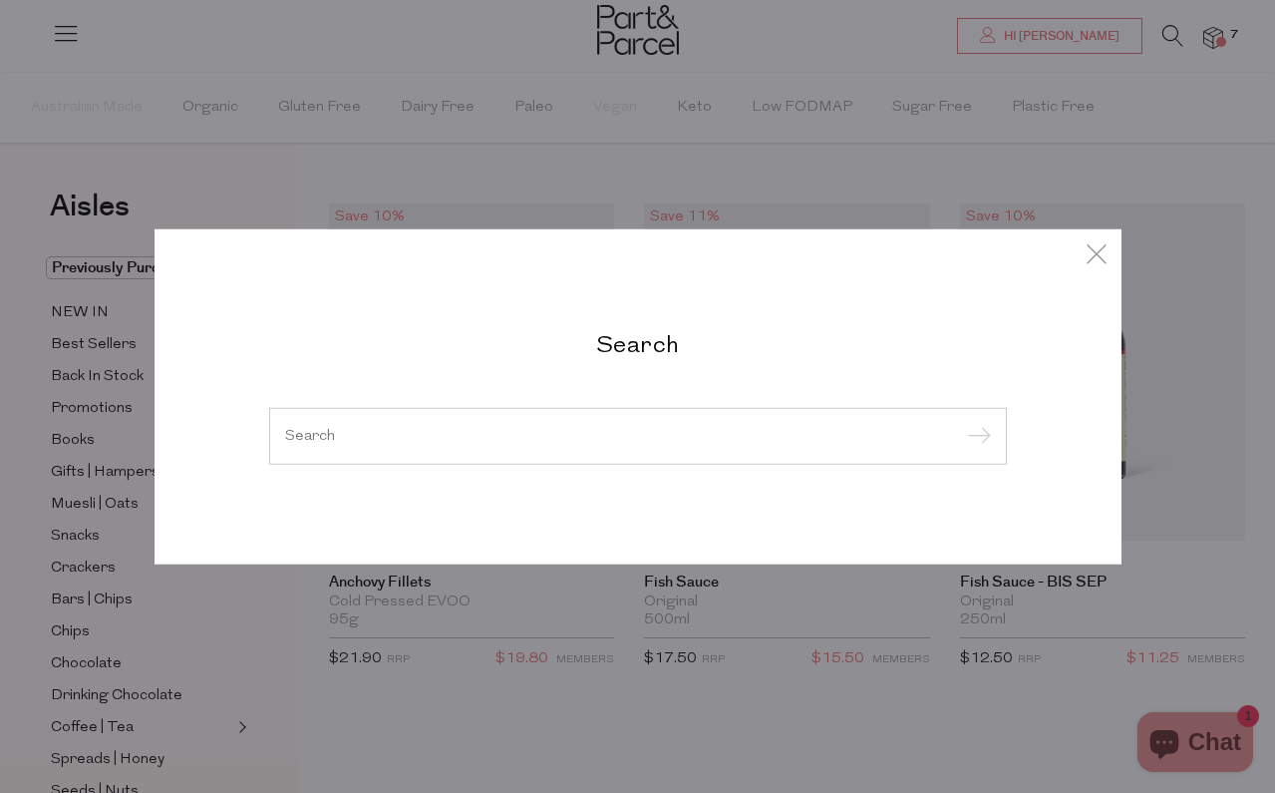
type input "k"
type input "e"
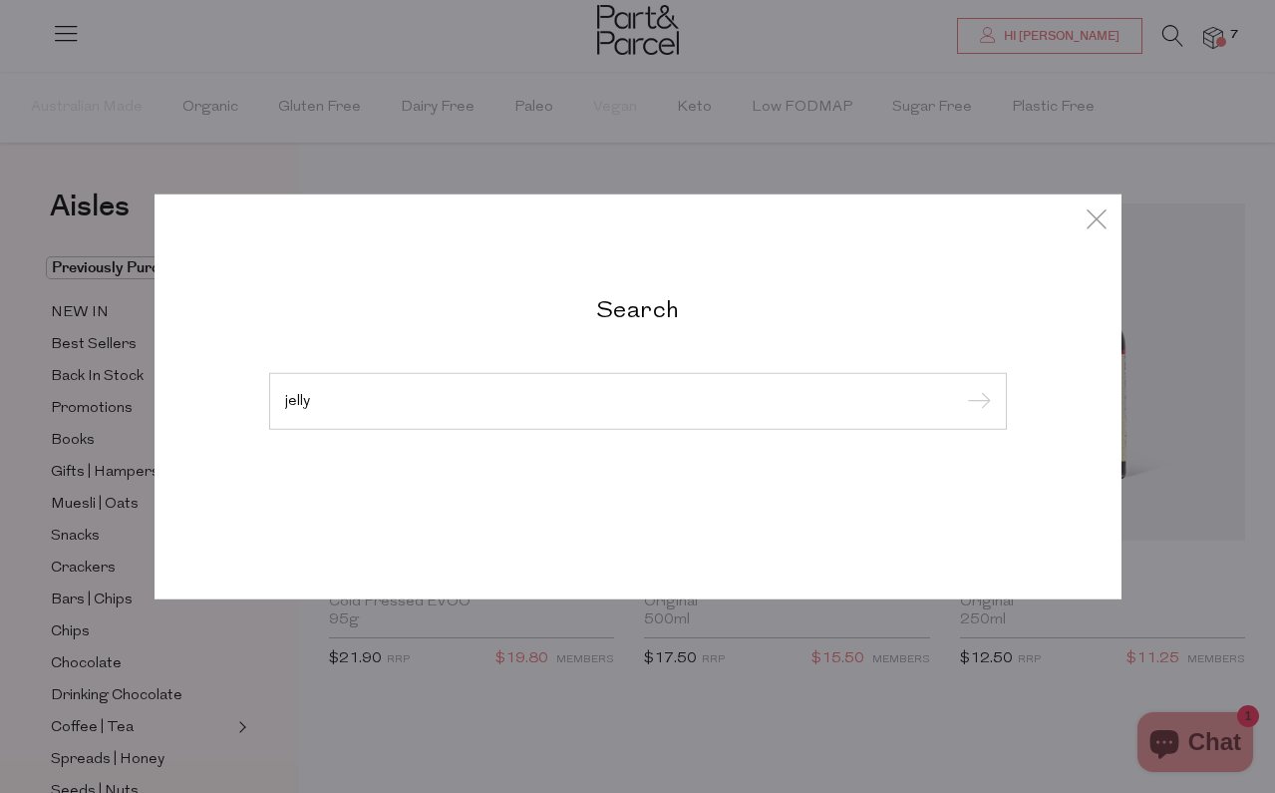
type input "jelly"
click at [975, 402] on input "submit" at bounding box center [976, 402] width 30 height 30
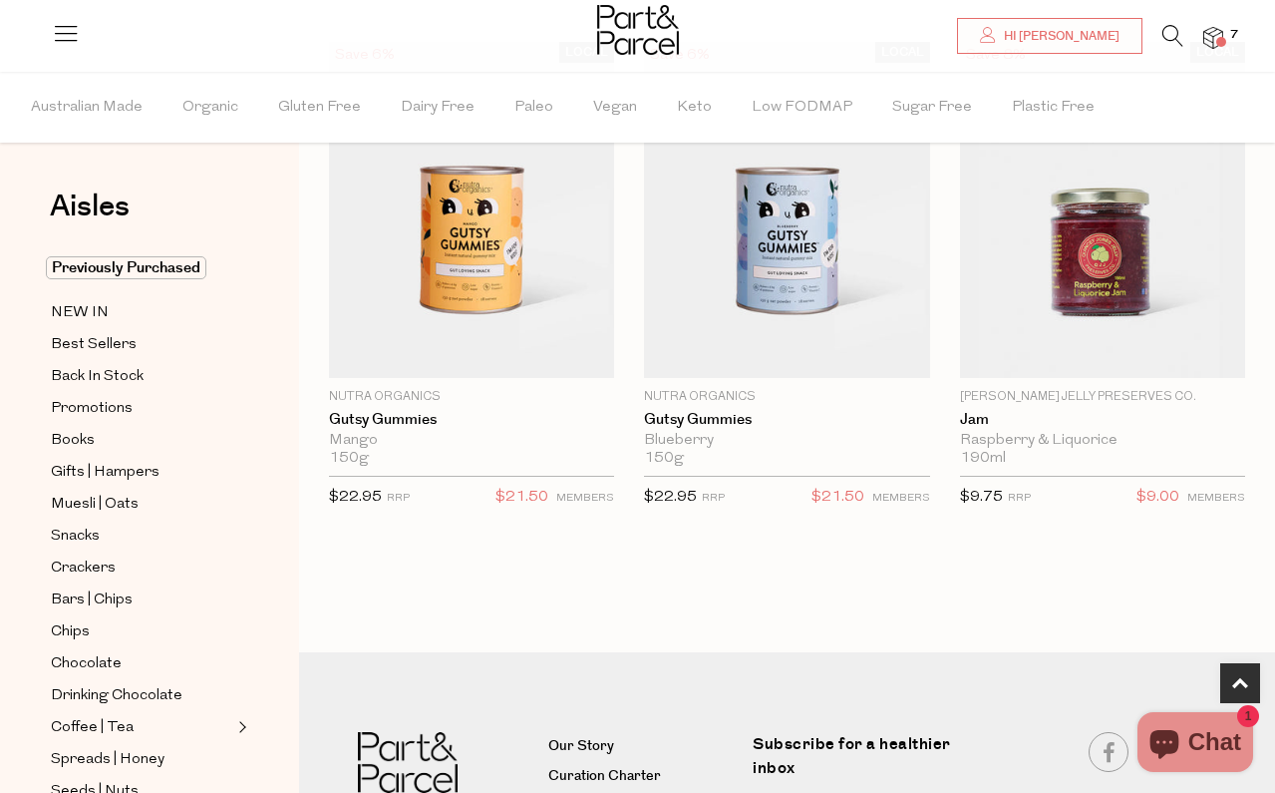
scroll to position [1291, 0]
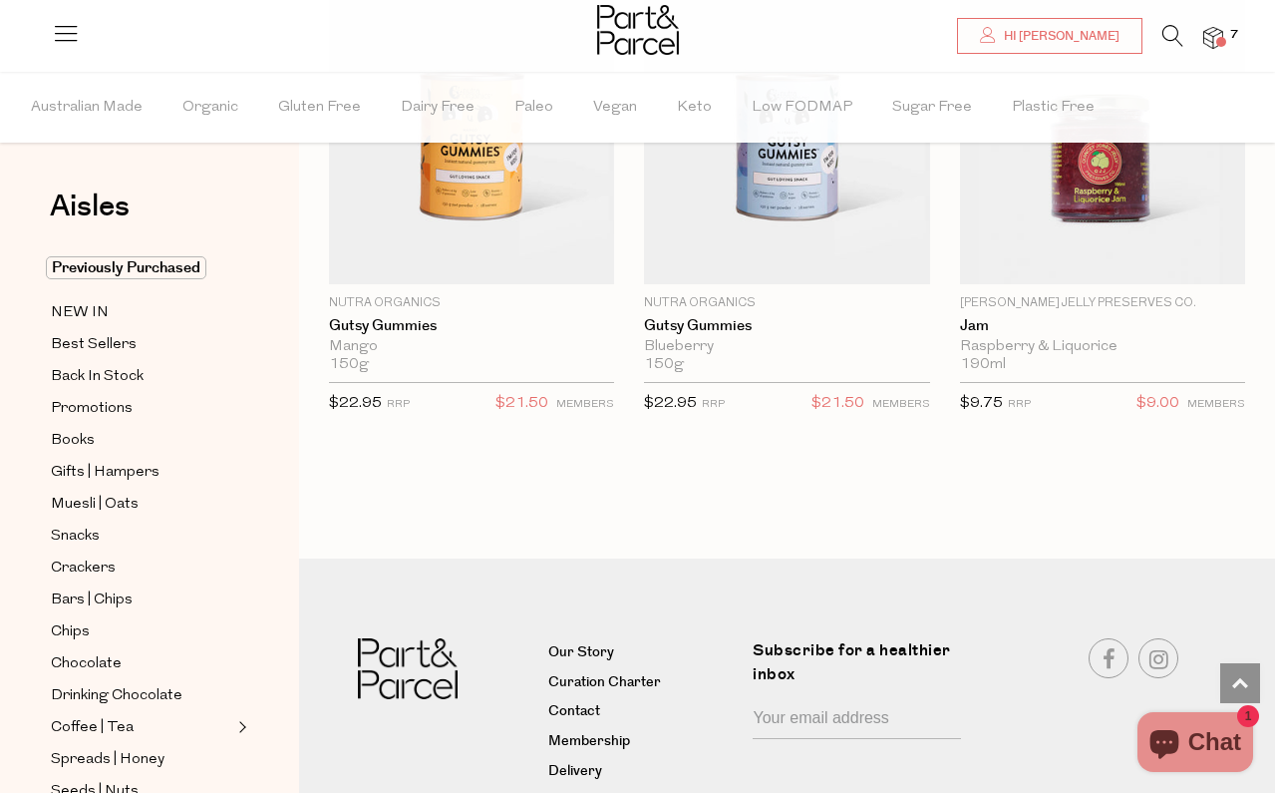
click at [1174, 25] on icon at bounding box center [1173, 36] width 21 height 22
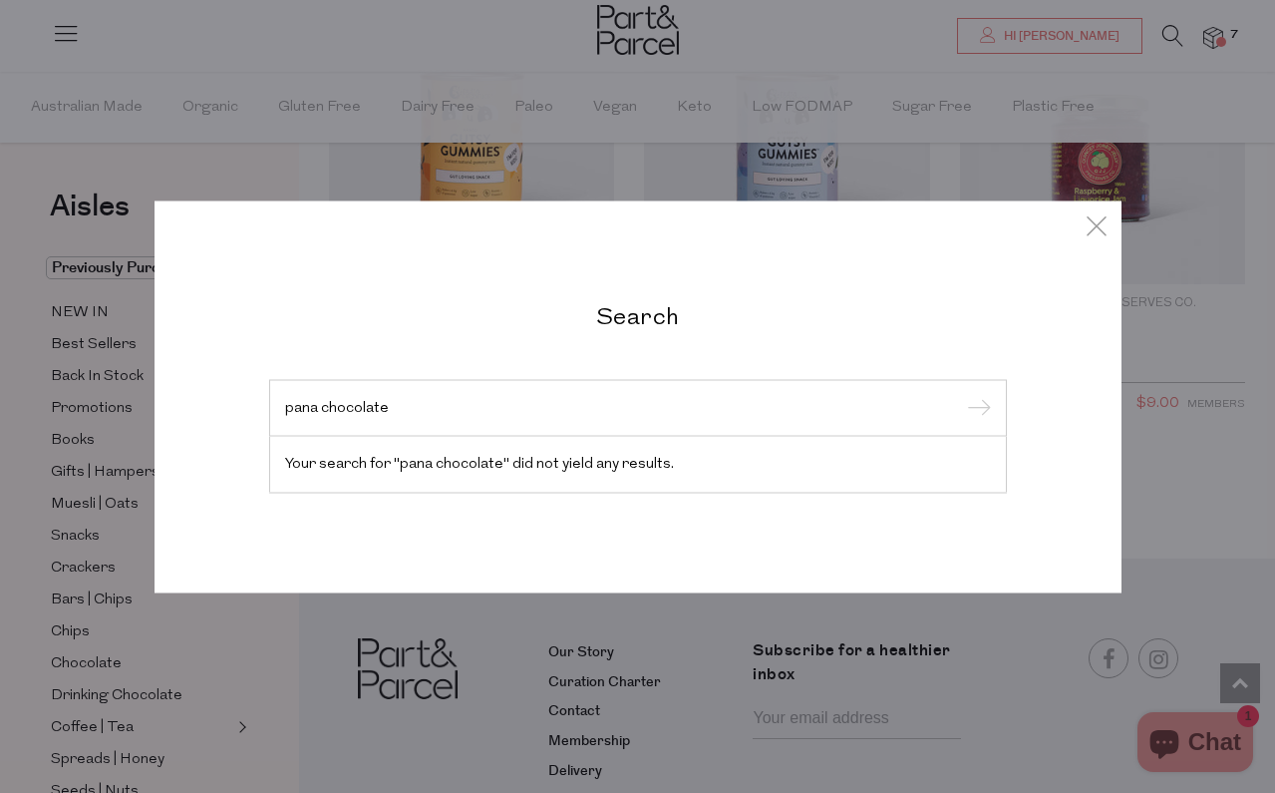
type input "pana chocolate"
click at [975, 409] on input "submit" at bounding box center [976, 409] width 30 height 30
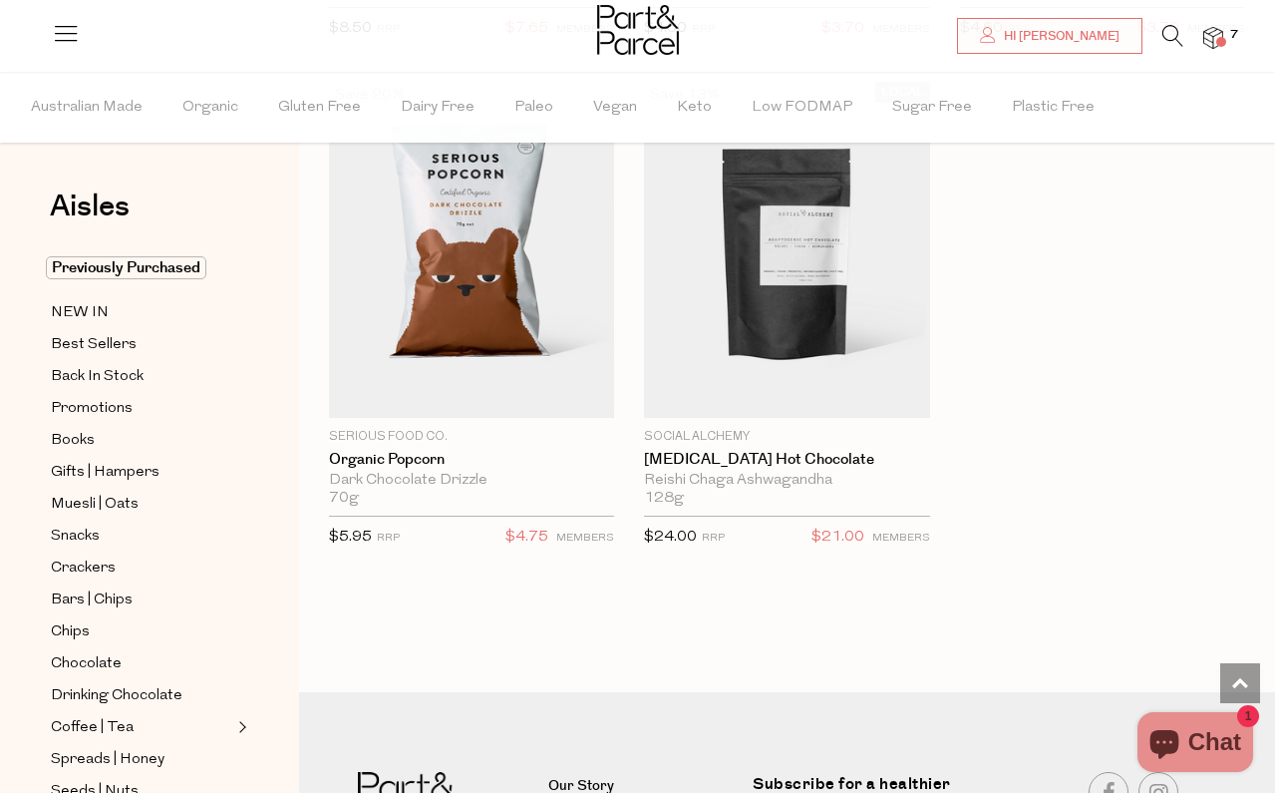
scroll to position [7281, 0]
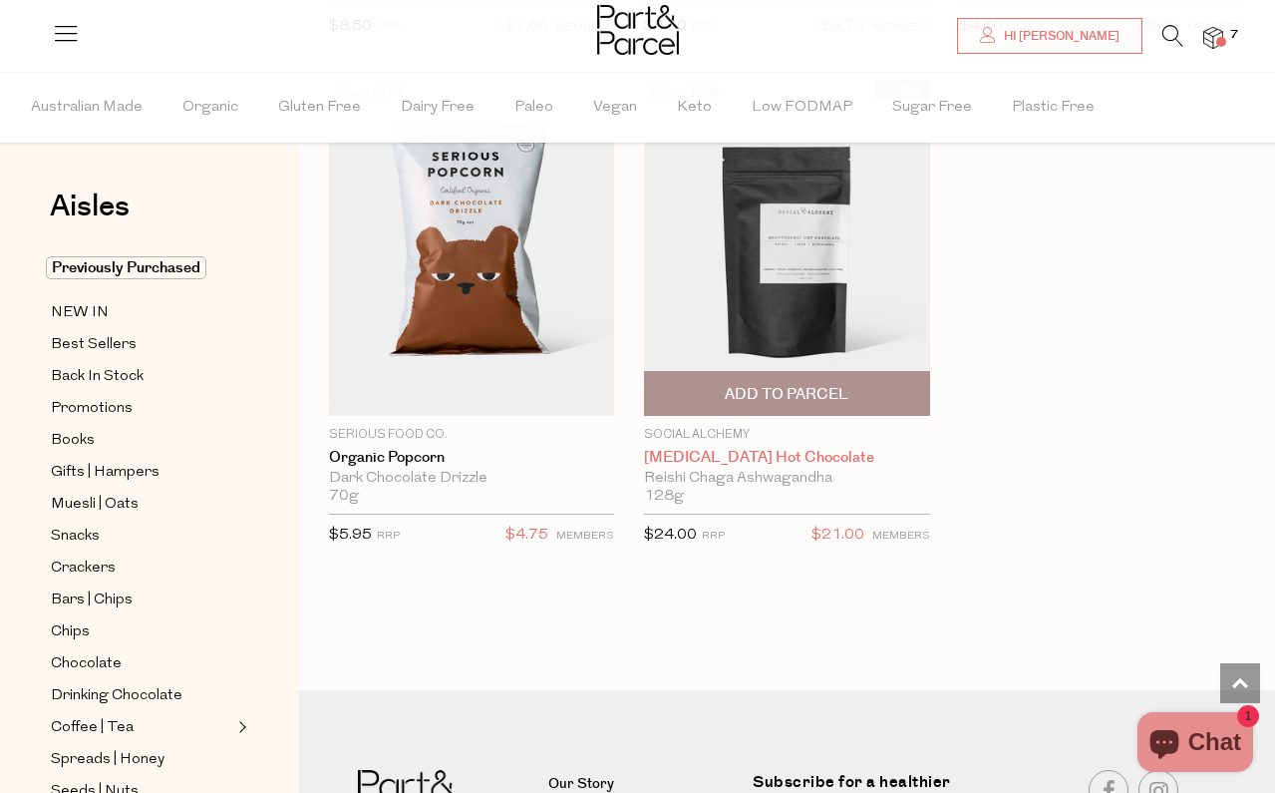
click at [798, 449] on link "Adaptogenic Hot Chocolate" at bounding box center [786, 458] width 285 height 18
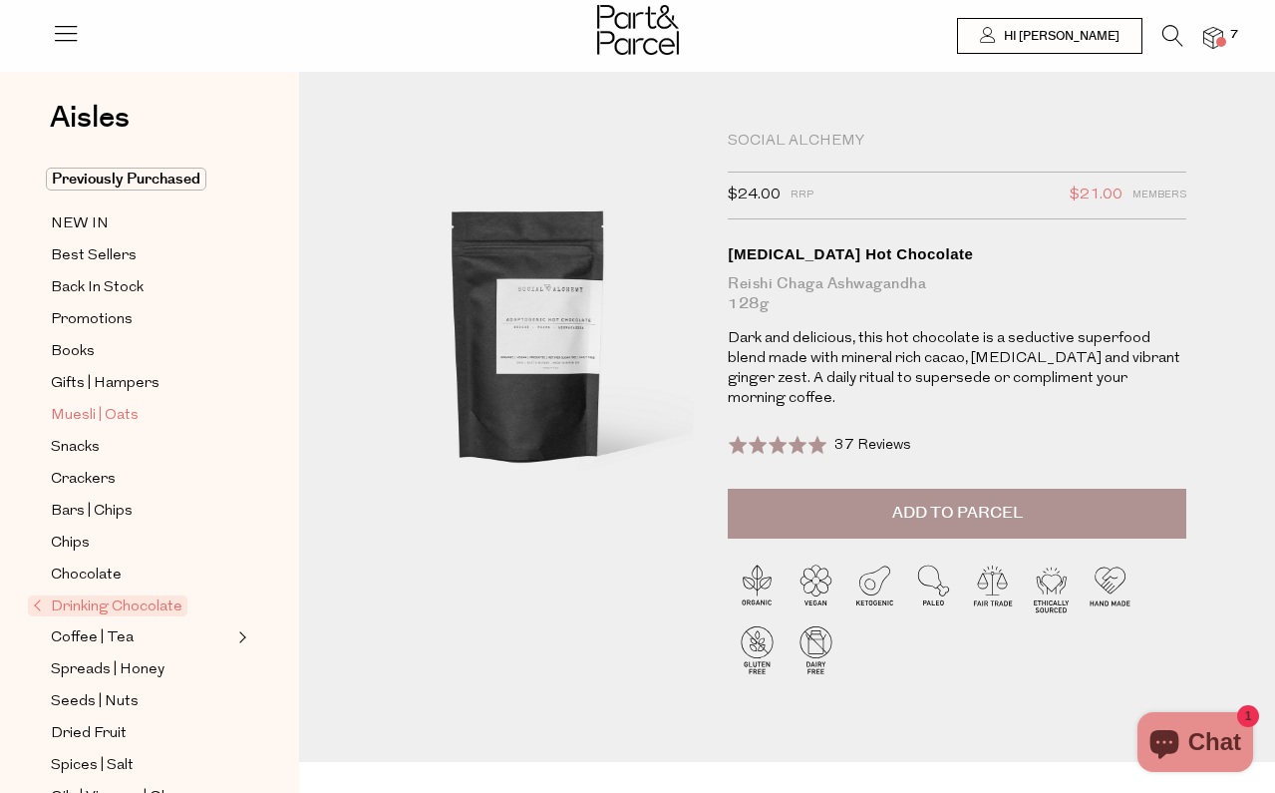
scroll to position [28, 0]
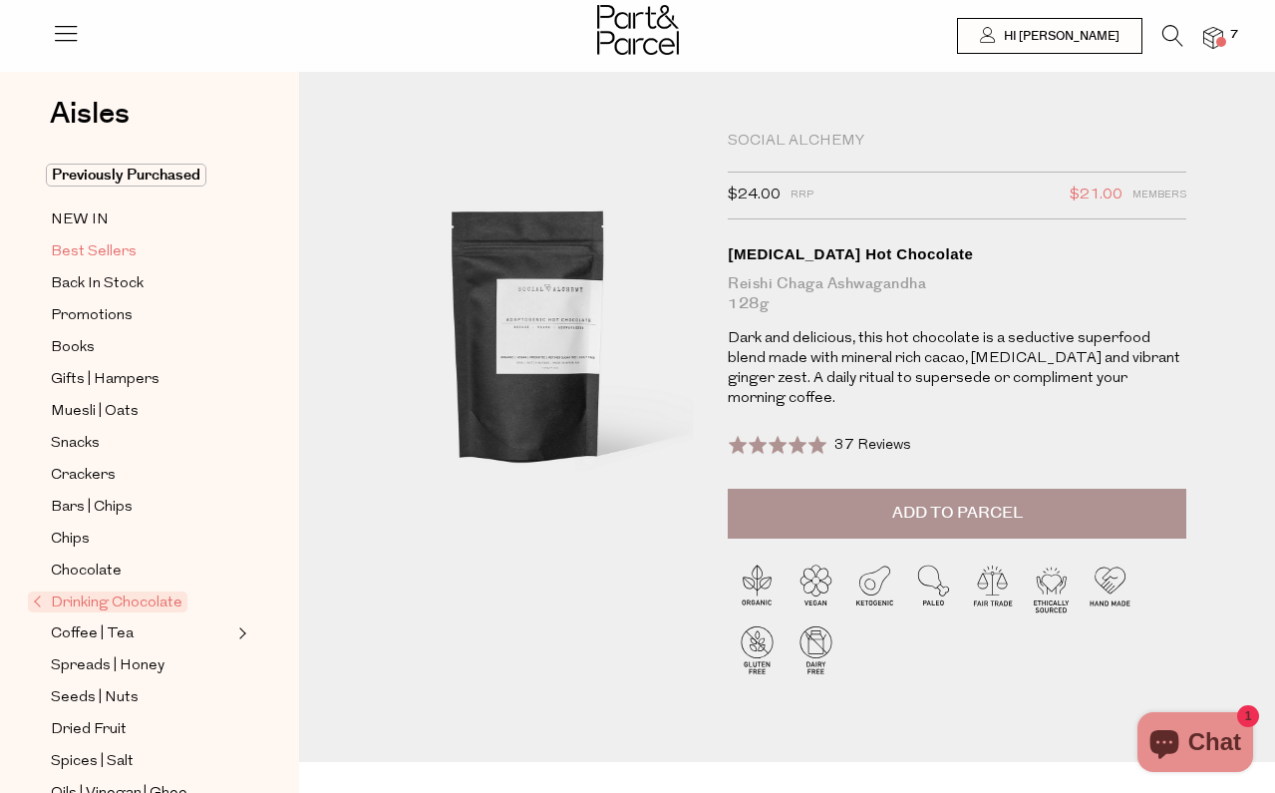
click at [113, 245] on span "Best Sellers" at bounding box center [94, 252] width 86 height 24
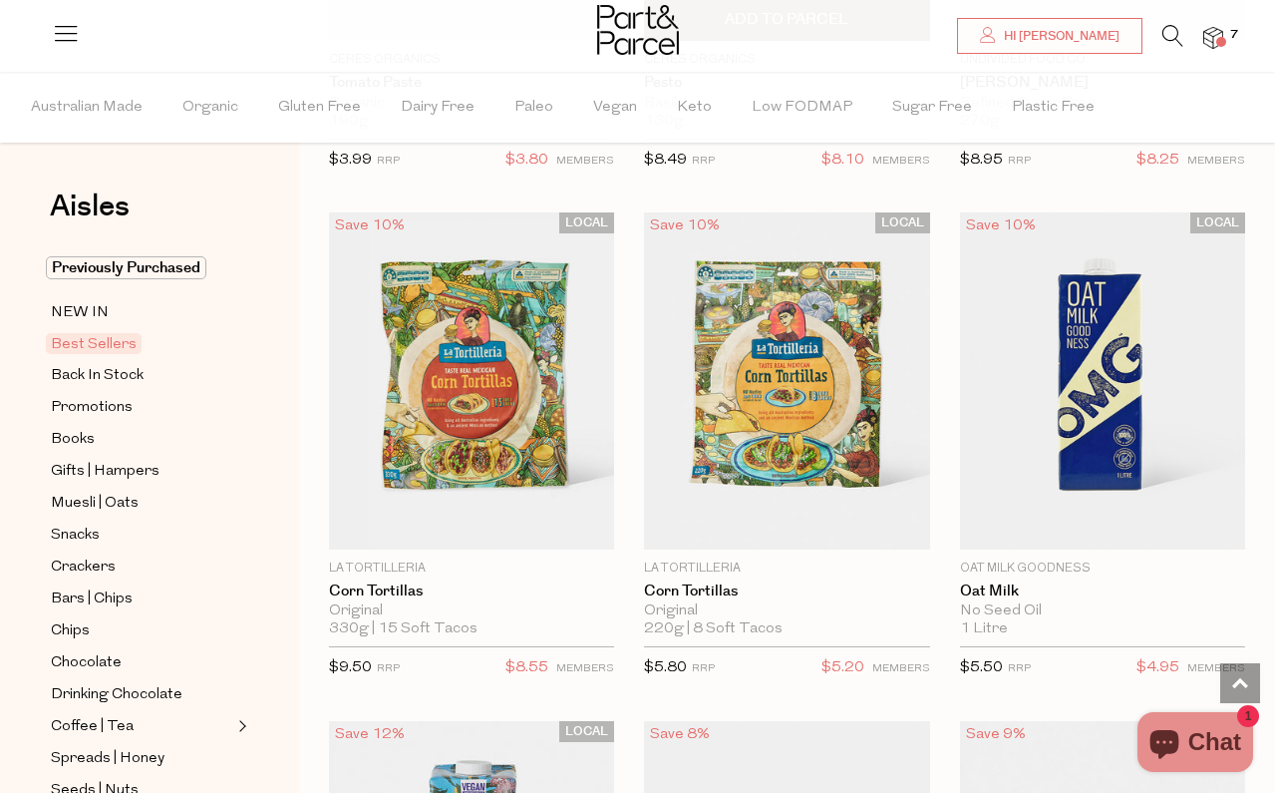
scroll to position [4677, 0]
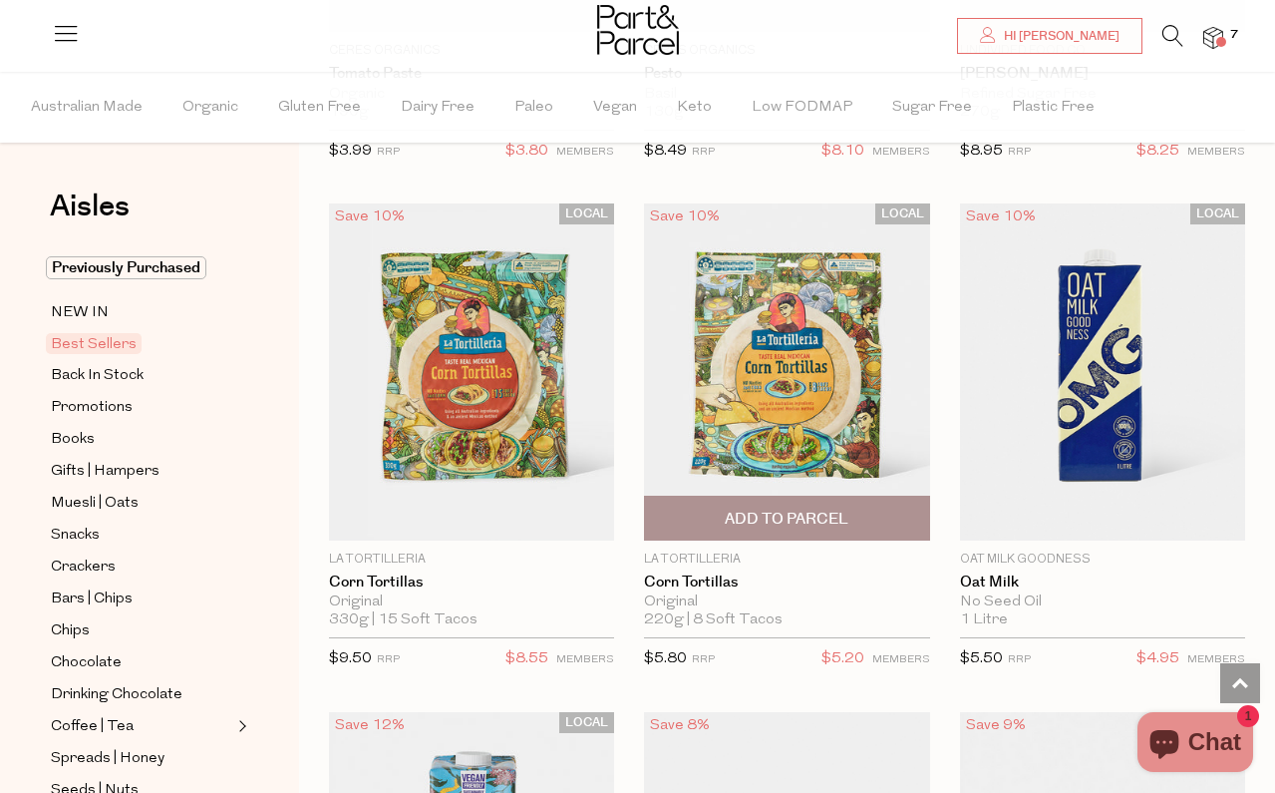
click at [848, 509] on span "Add To Parcel" at bounding box center [787, 519] width 124 height 21
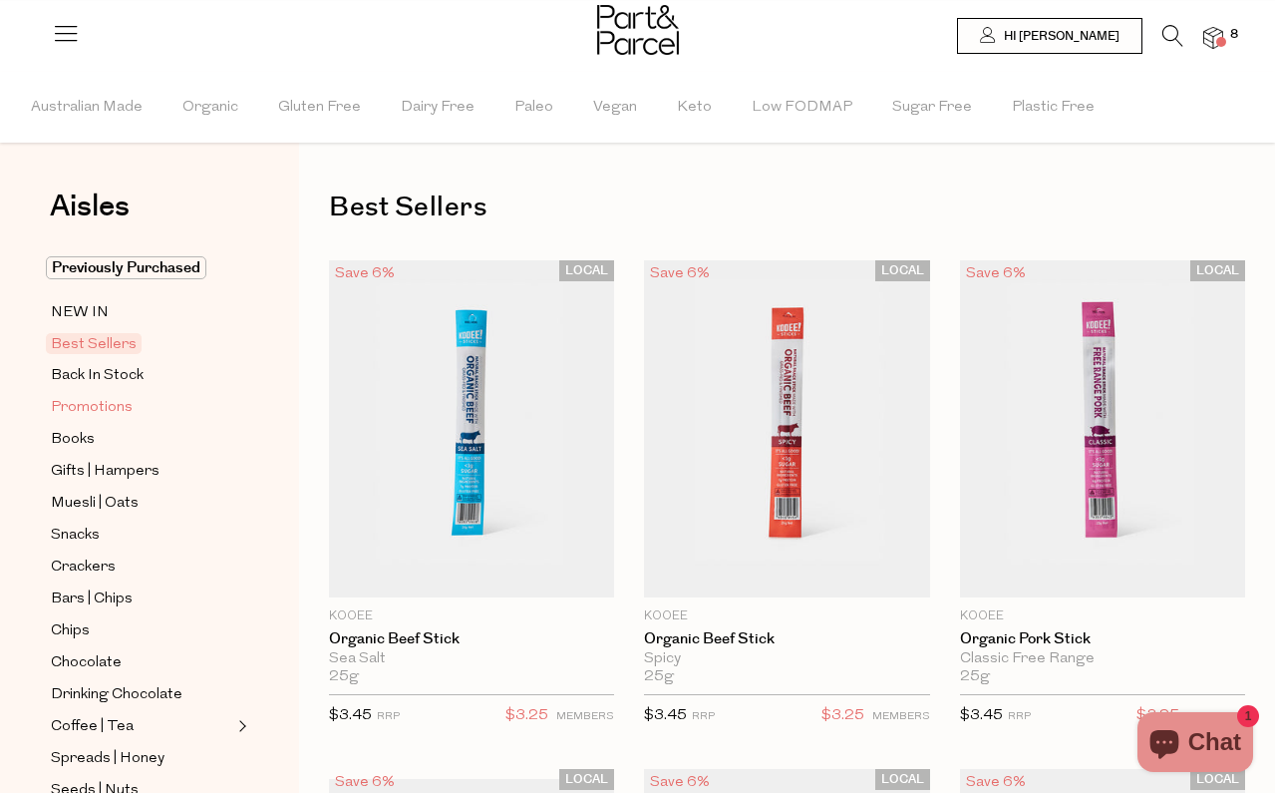
scroll to position [0, 0]
click at [102, 269] on span "Previously Purchased" at bounding box center [126, 267] width 161 height 23
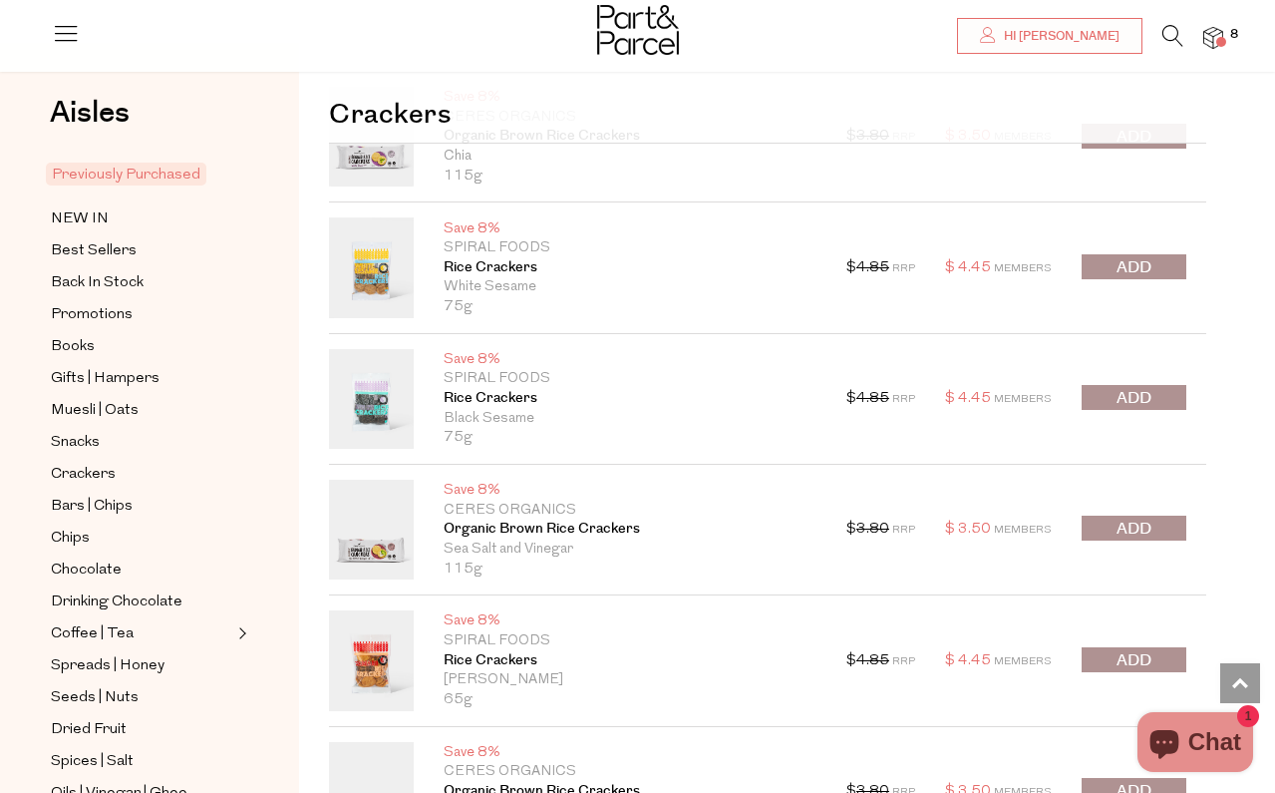
scroll to position [1995, 0]
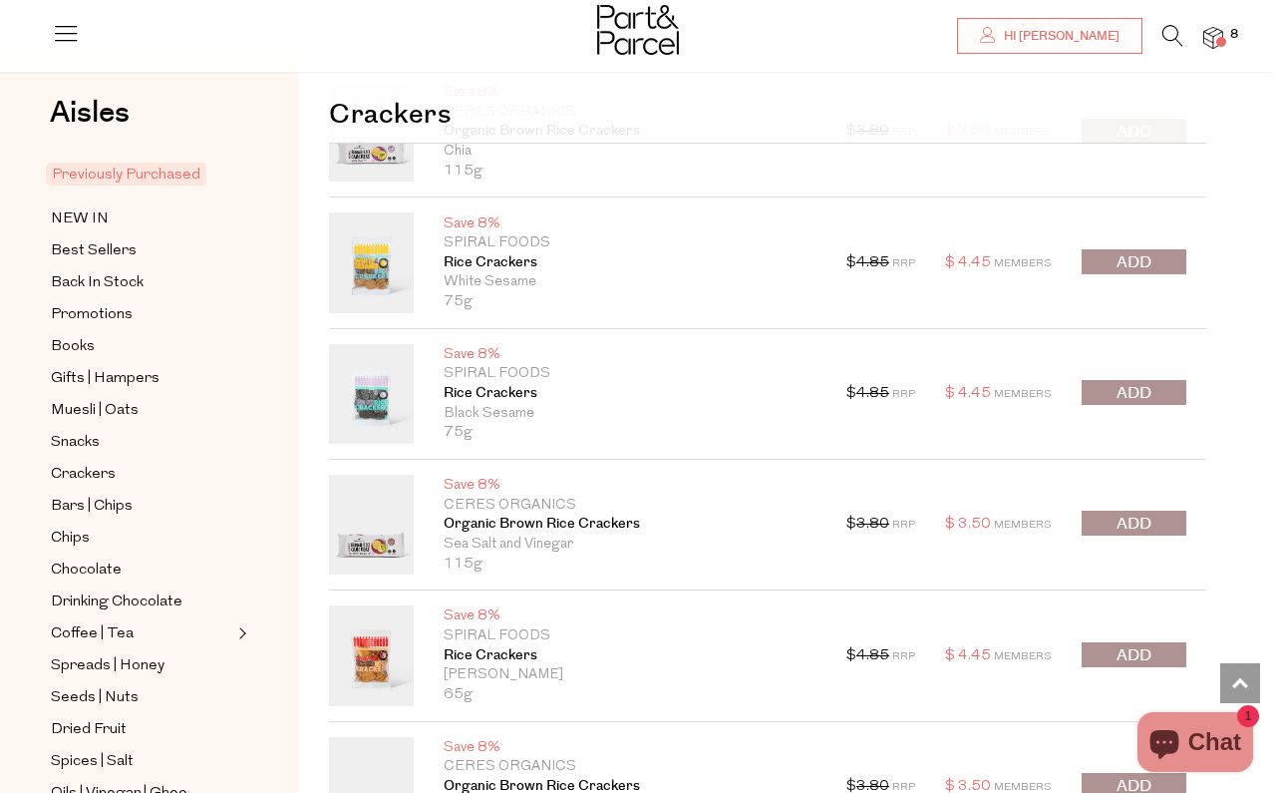
click at [1131, 384] on span "submit" at bounding box center [1134, 393] width 35 height 23
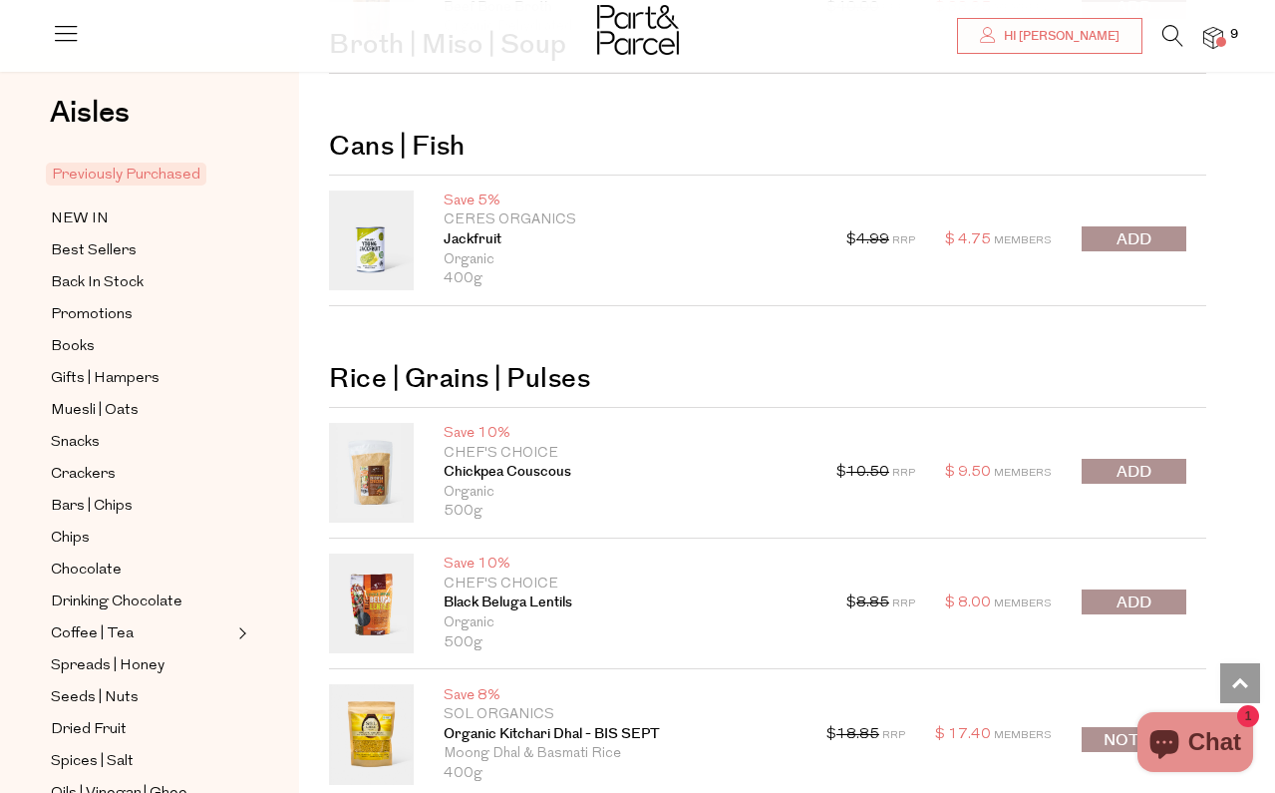
scroll to position [8308, 0]
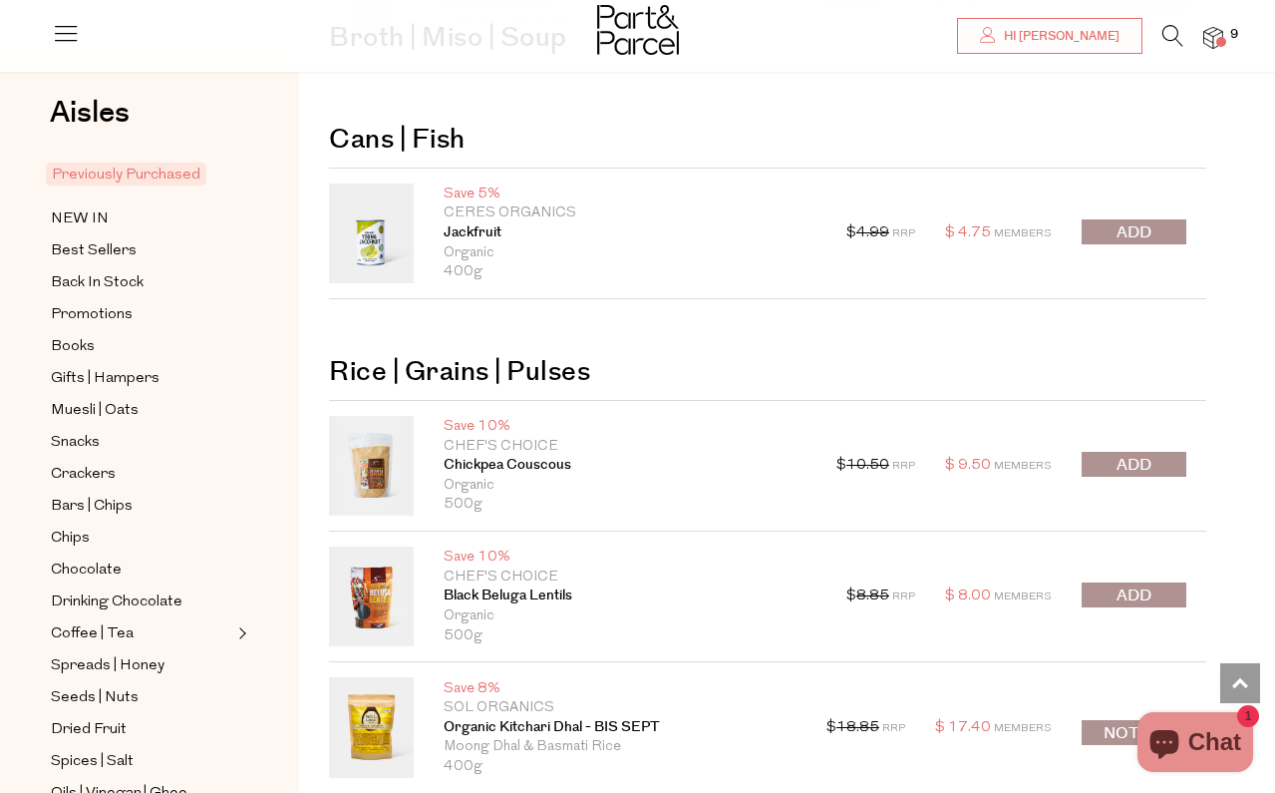
click at [1118, 221] on span "submit" at bounding box center [1134, 232] width 35 height 23
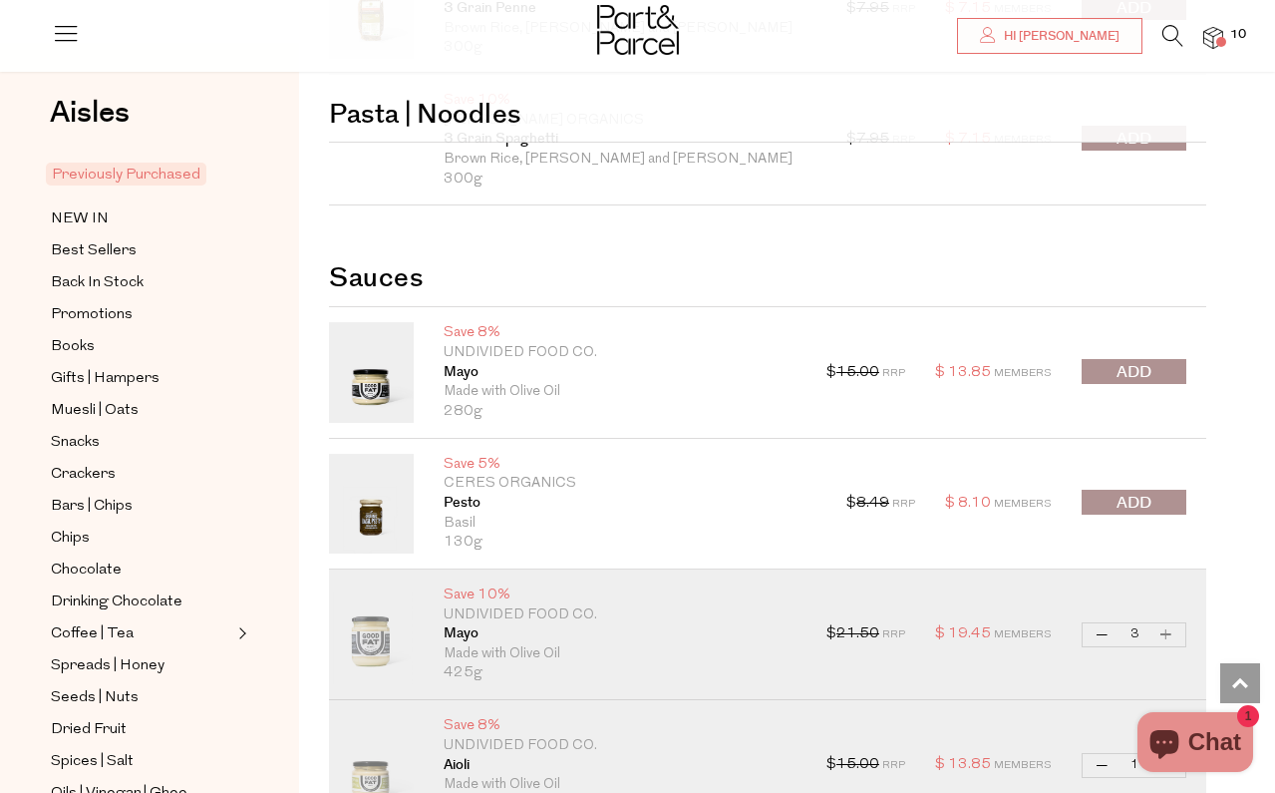
scroll to position [5951, 0]
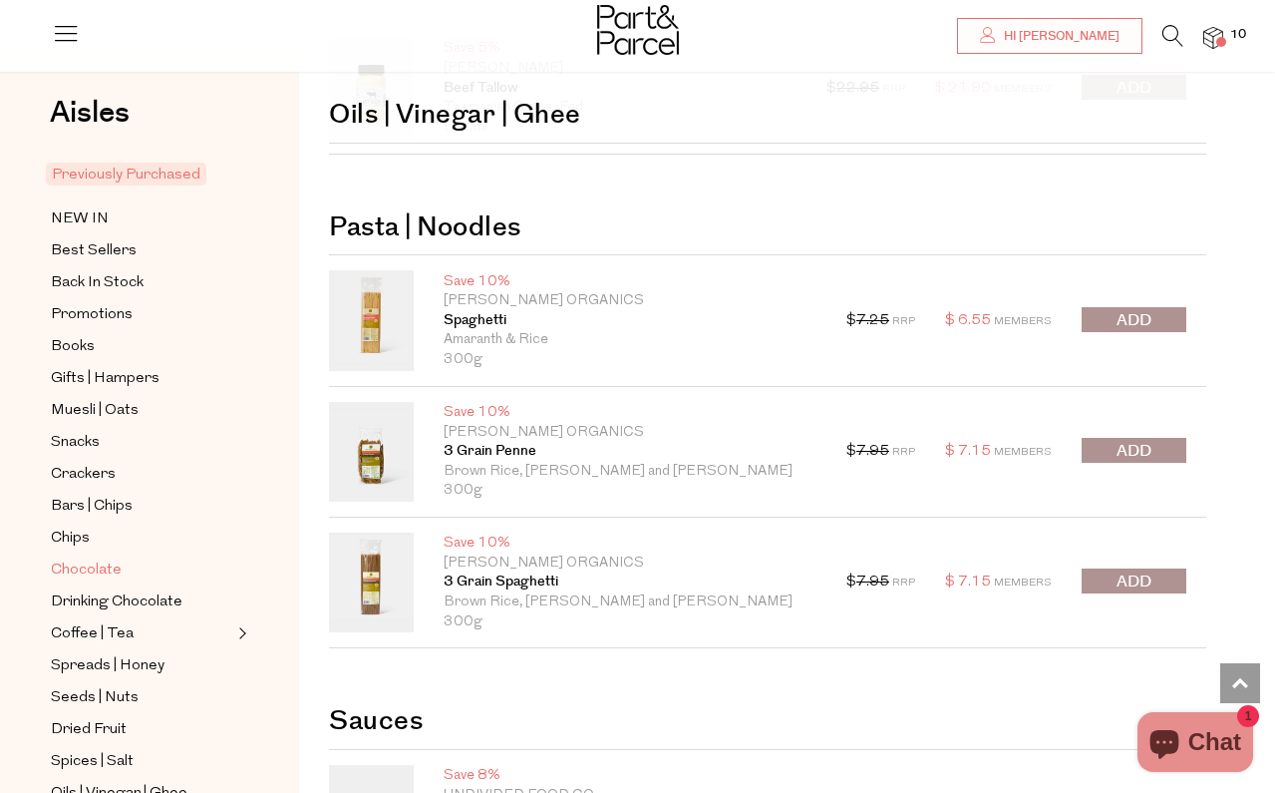
click at [91, 565] on span "Chocolate" at bounding box center [86, 570] width 71 height 24
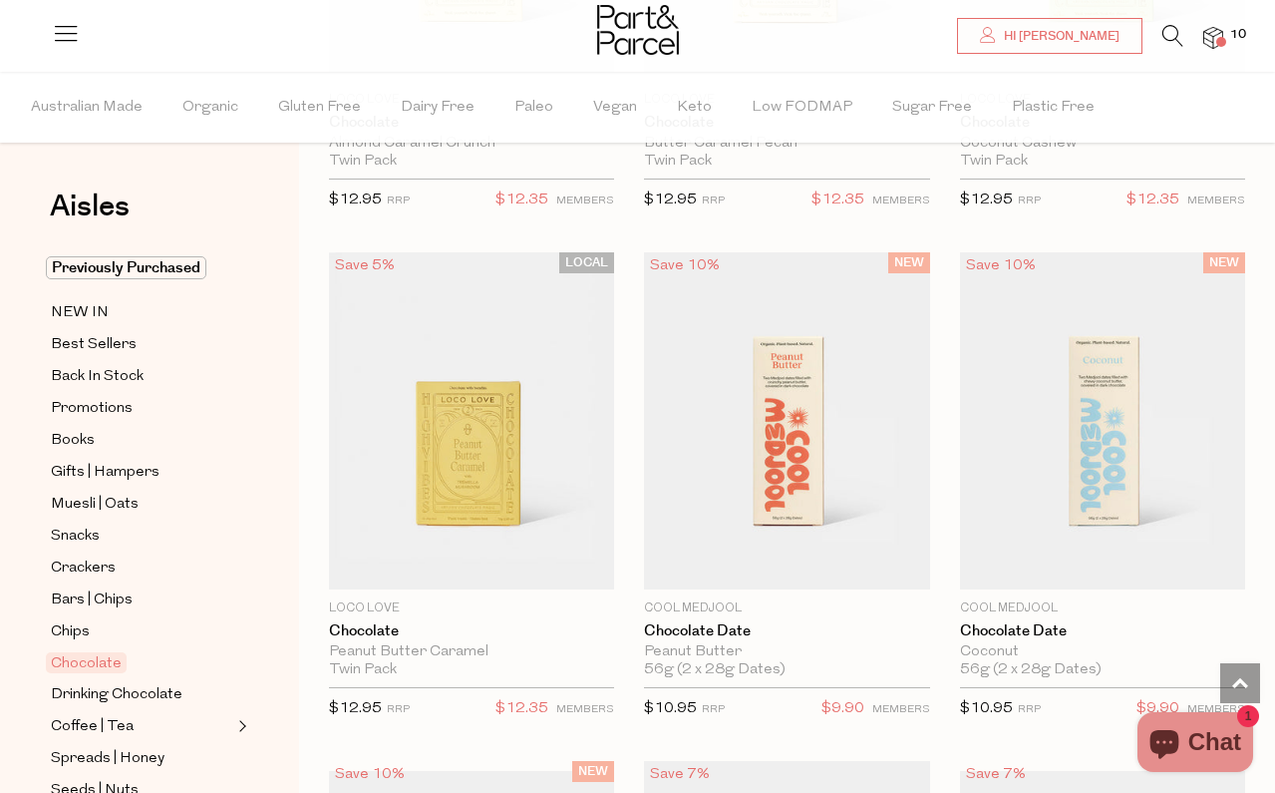
scroll to position [1473, 0]
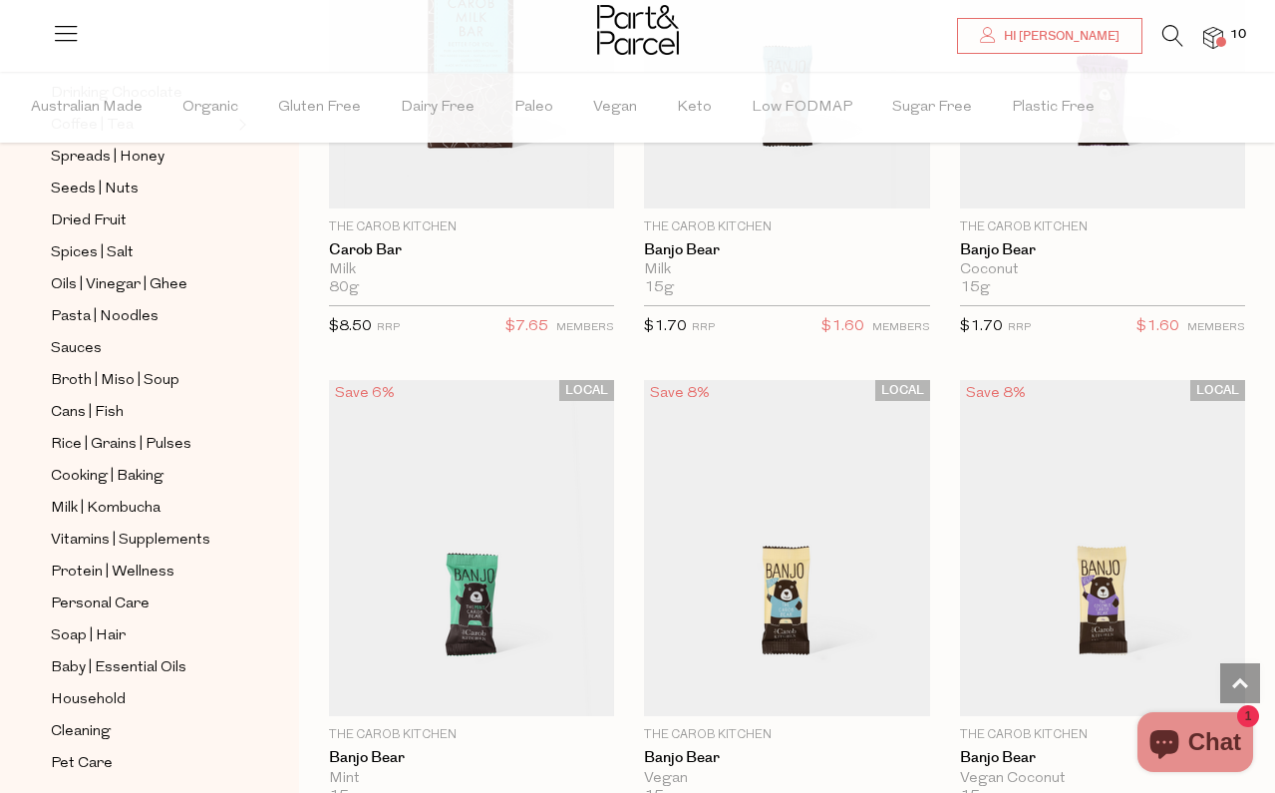
scroll to position [602, 0]
click at [128, 574] on span "Protein | Wellness" at bounding box center [113, 571] width 124 height 24
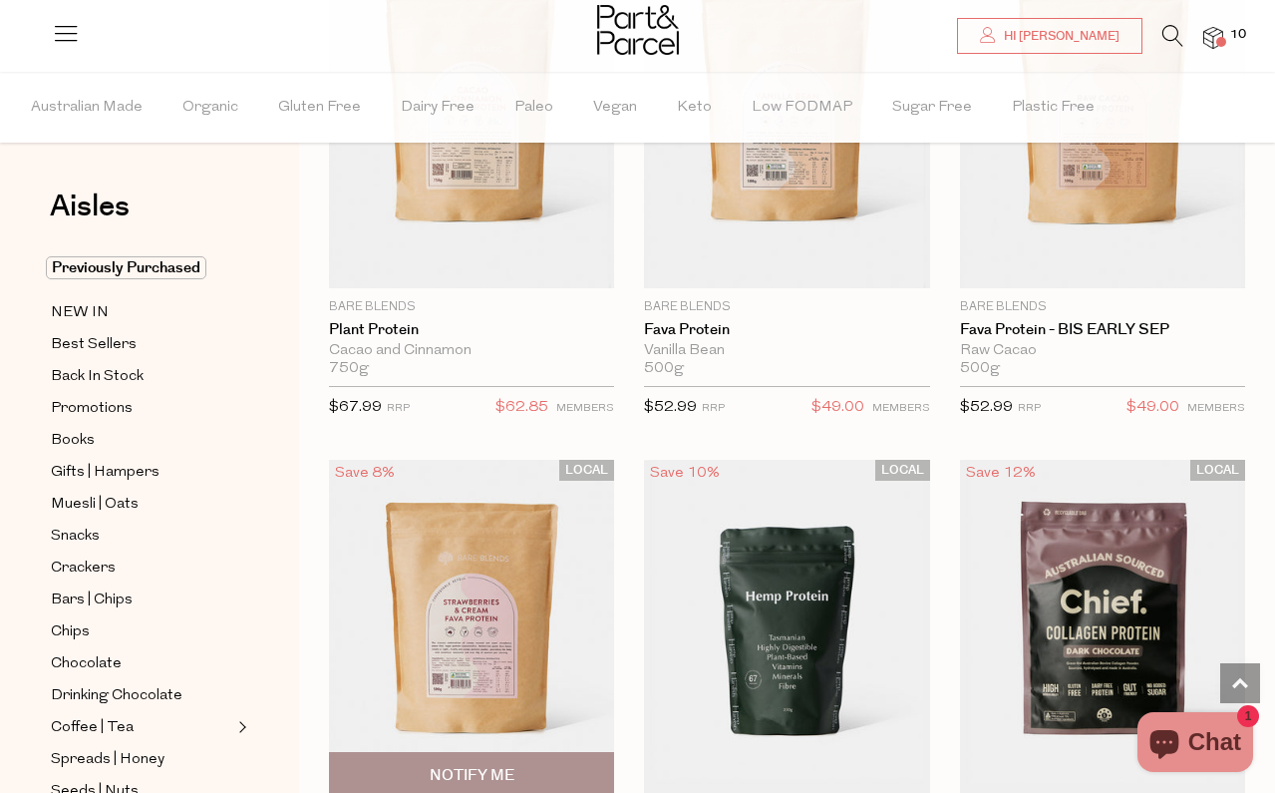
scroll to position [1403, 0]
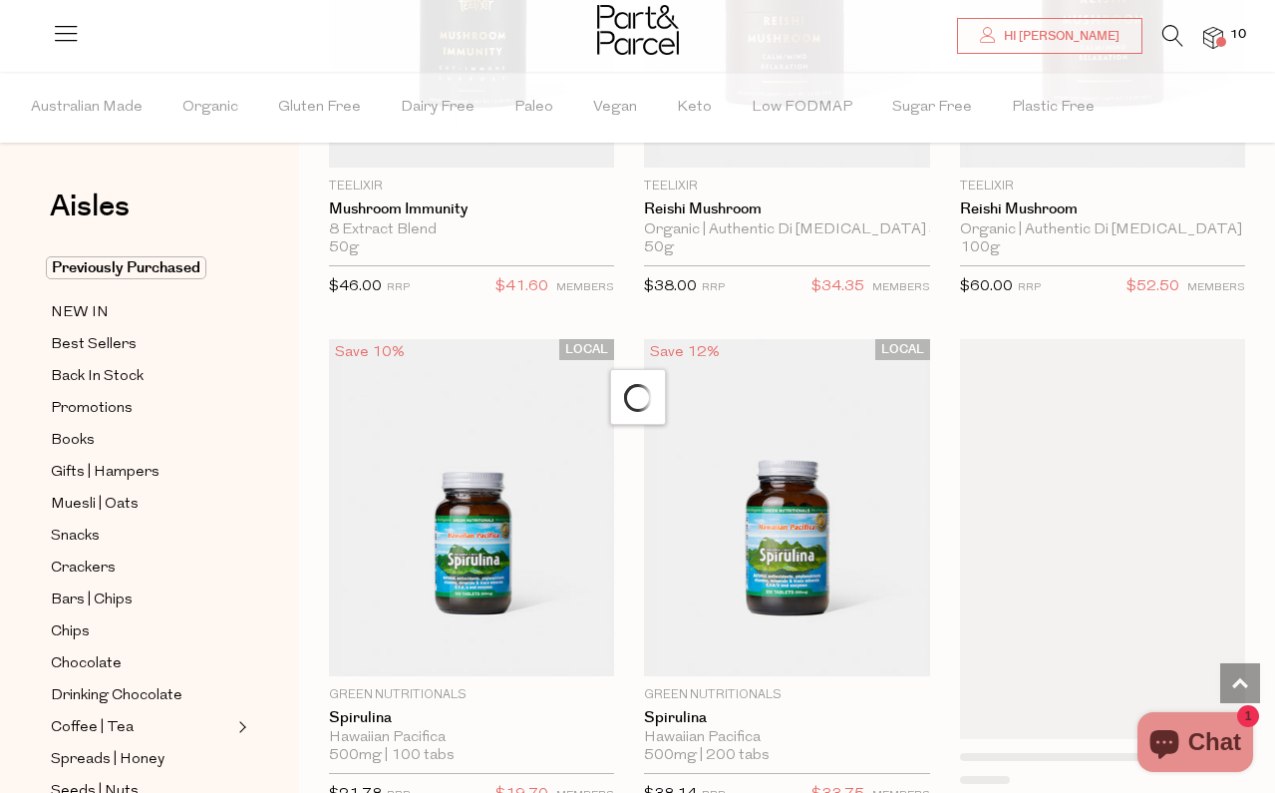
scroll to position [8153, 0]
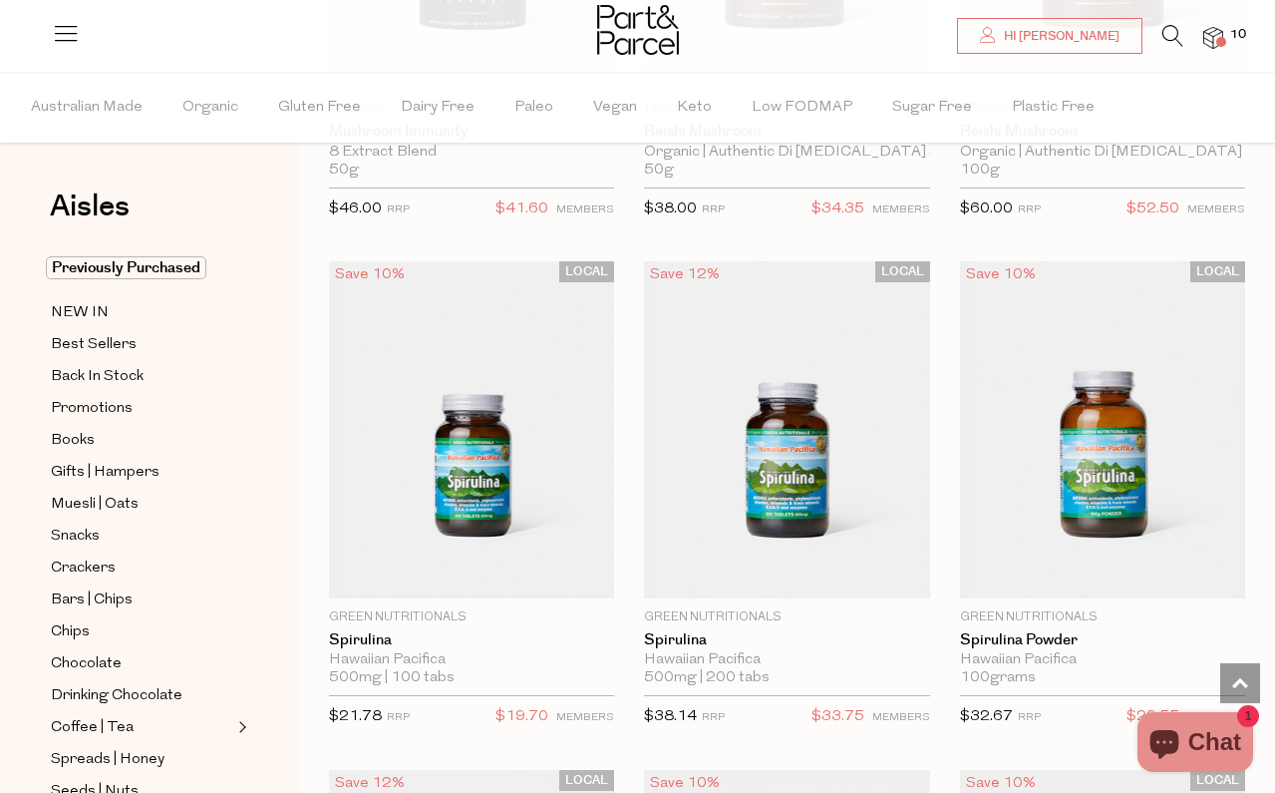
click at [1172, 37] on icon at bounding box center [1173, 36] width 21 height 22
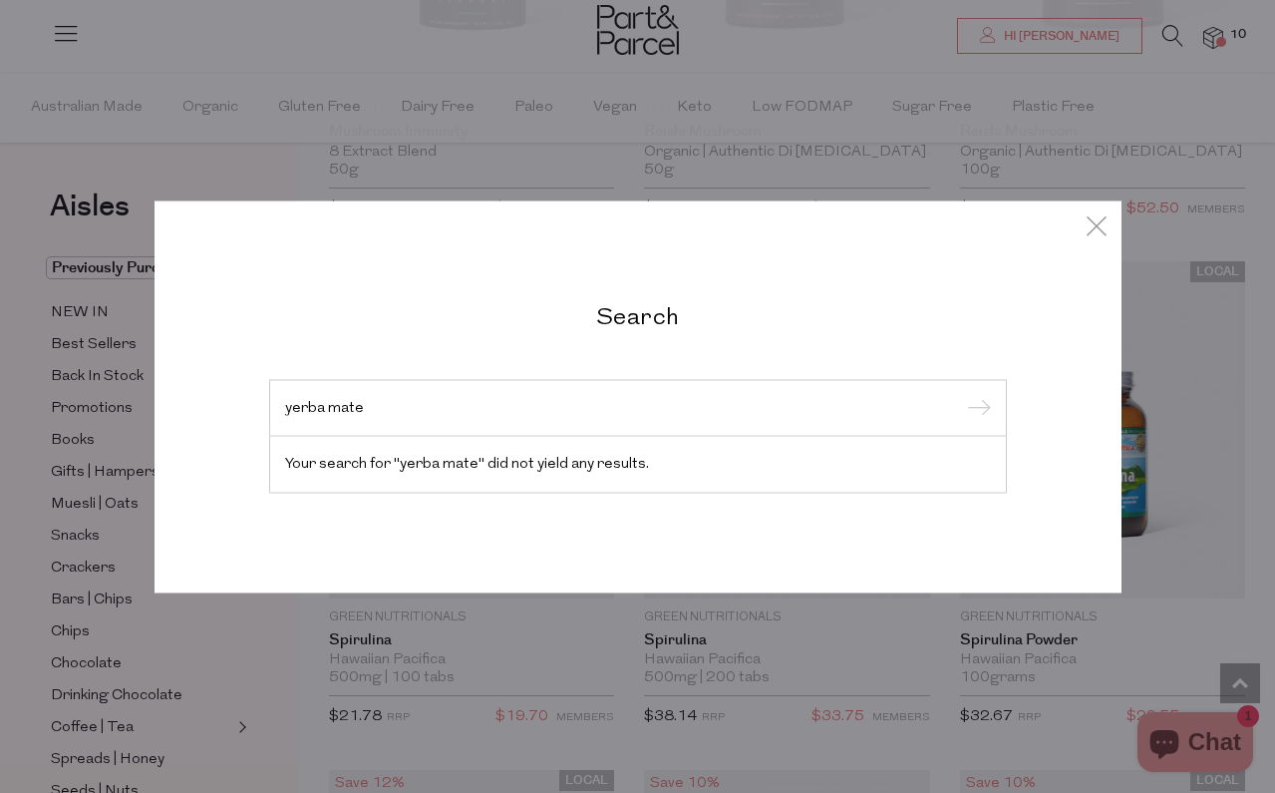
type input "yerba mate"
click at [975, 409] on input "submit" at bounding box center [976, 409] width 30 height 30
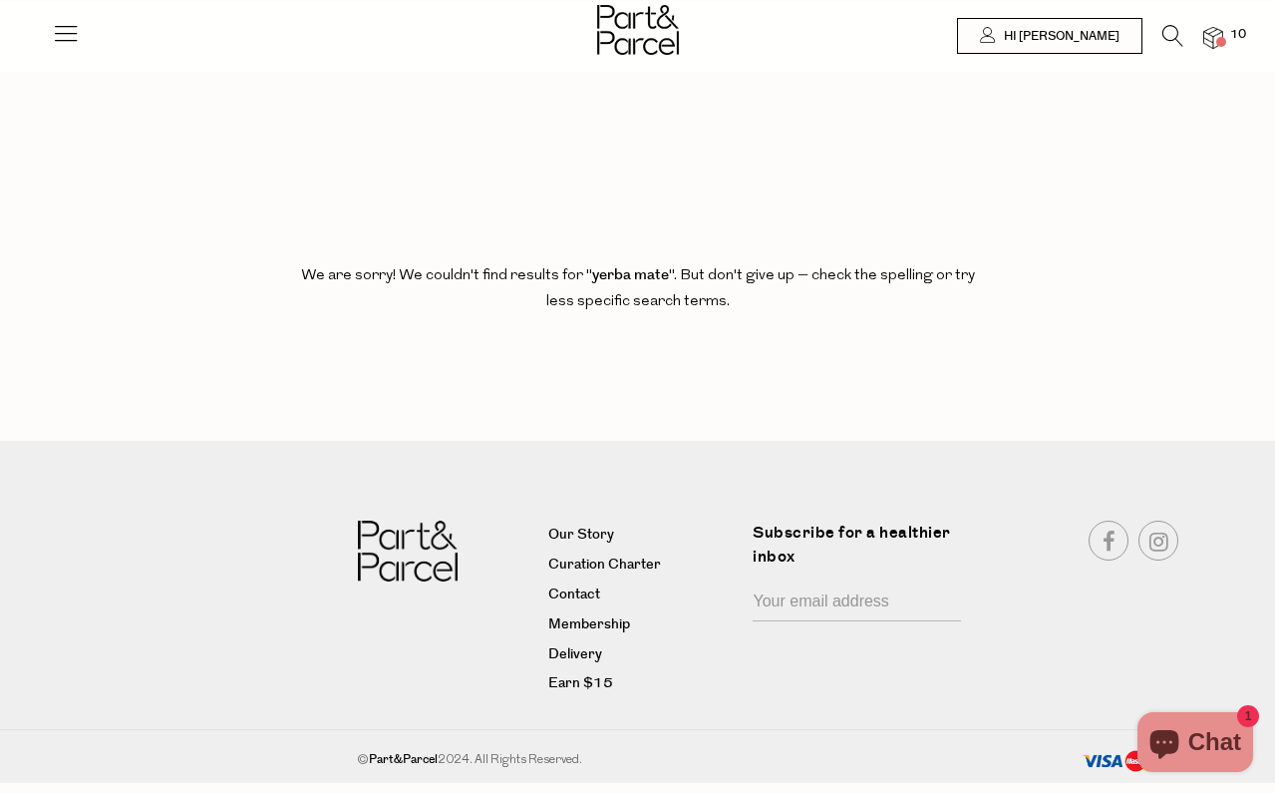
click at [1166, 33] on icon at bounding box center [1173, 36] width 21 height 22
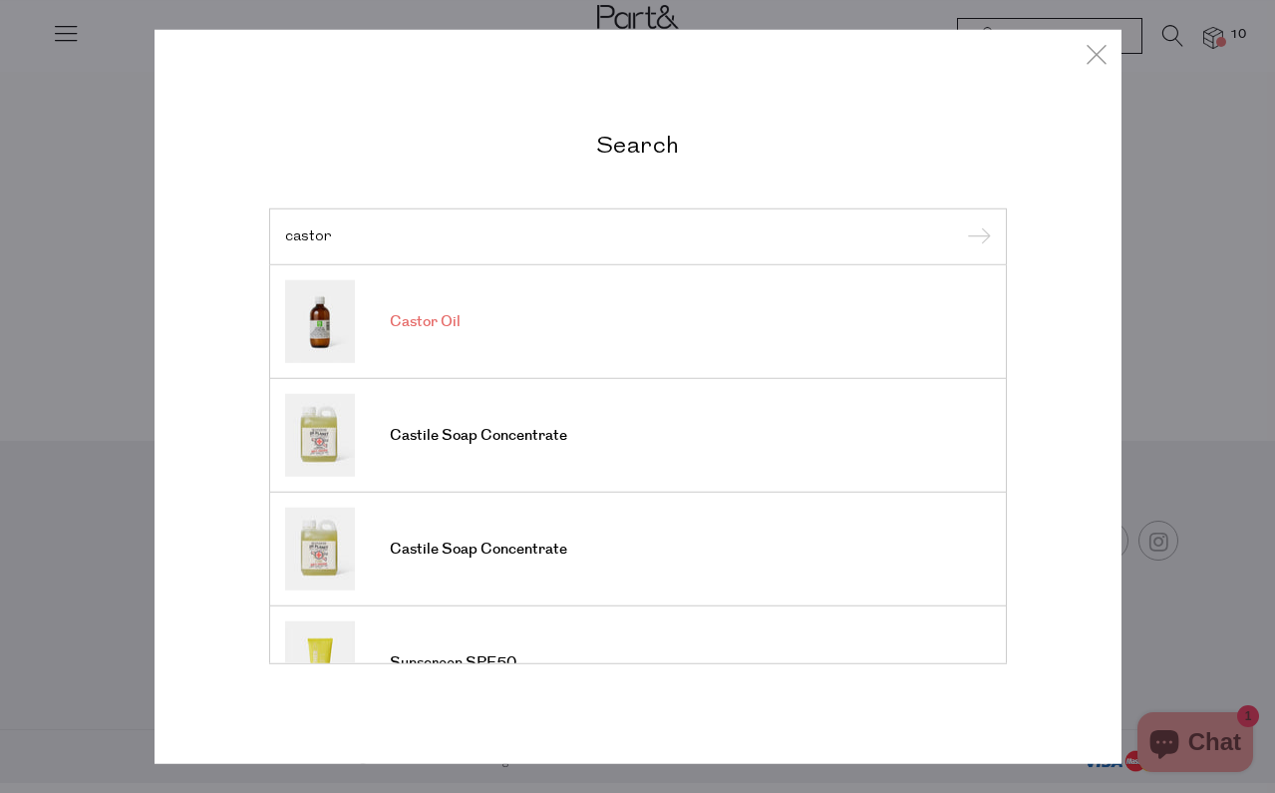
type input "castor"
click at [574, 314] on link "Castor Oil" at bounding box center [638, 321] width 706 height 83
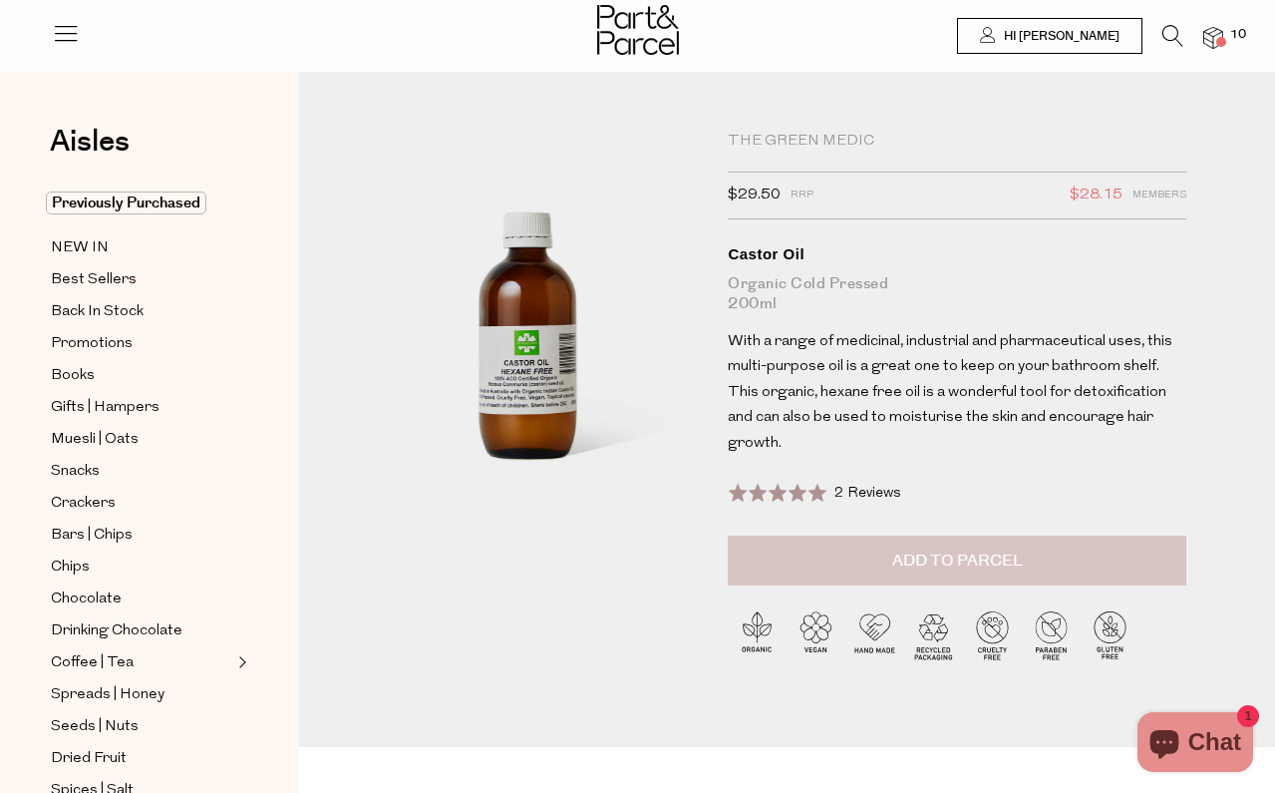
click at [930, 549] on span "Add to Parcel" at bounding box center [958, 560] width 131 height 23
click at [1170, 32] on icon at bounding box center [1173, 36] width 21 height 22
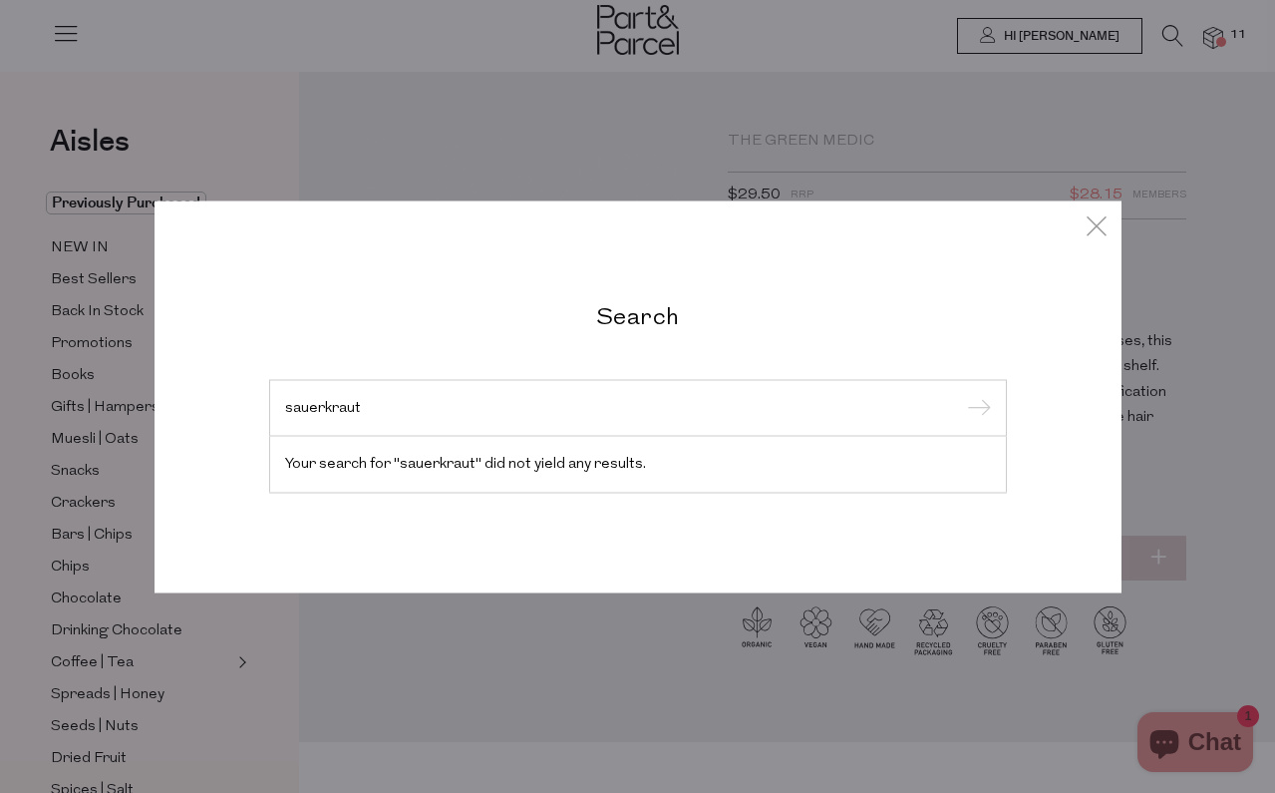
type input "sauerkraut"
click at [987, 406] on input "submit" at bounding box center [976, 409] width 30 height 30
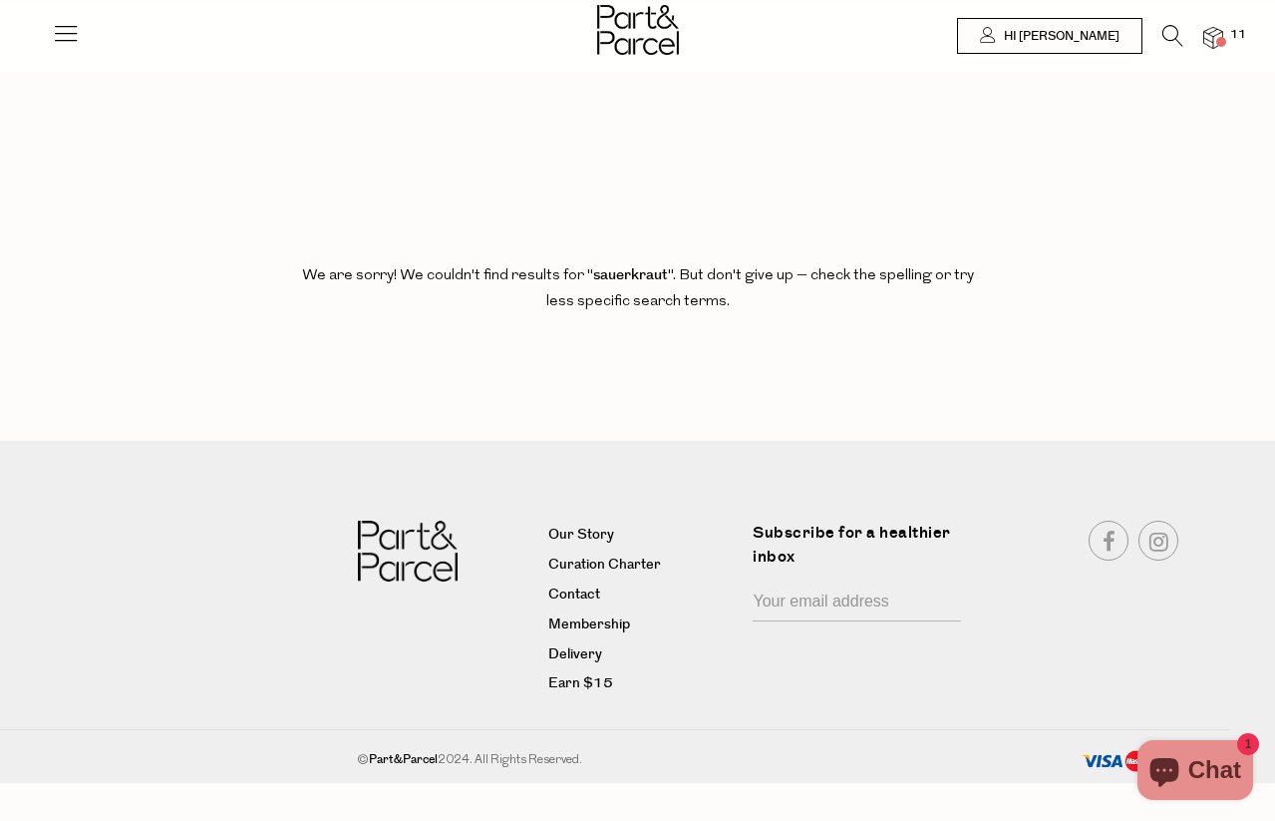
click at [1220, 40] on span at bounding box center [1222, 42] width 10 height 10
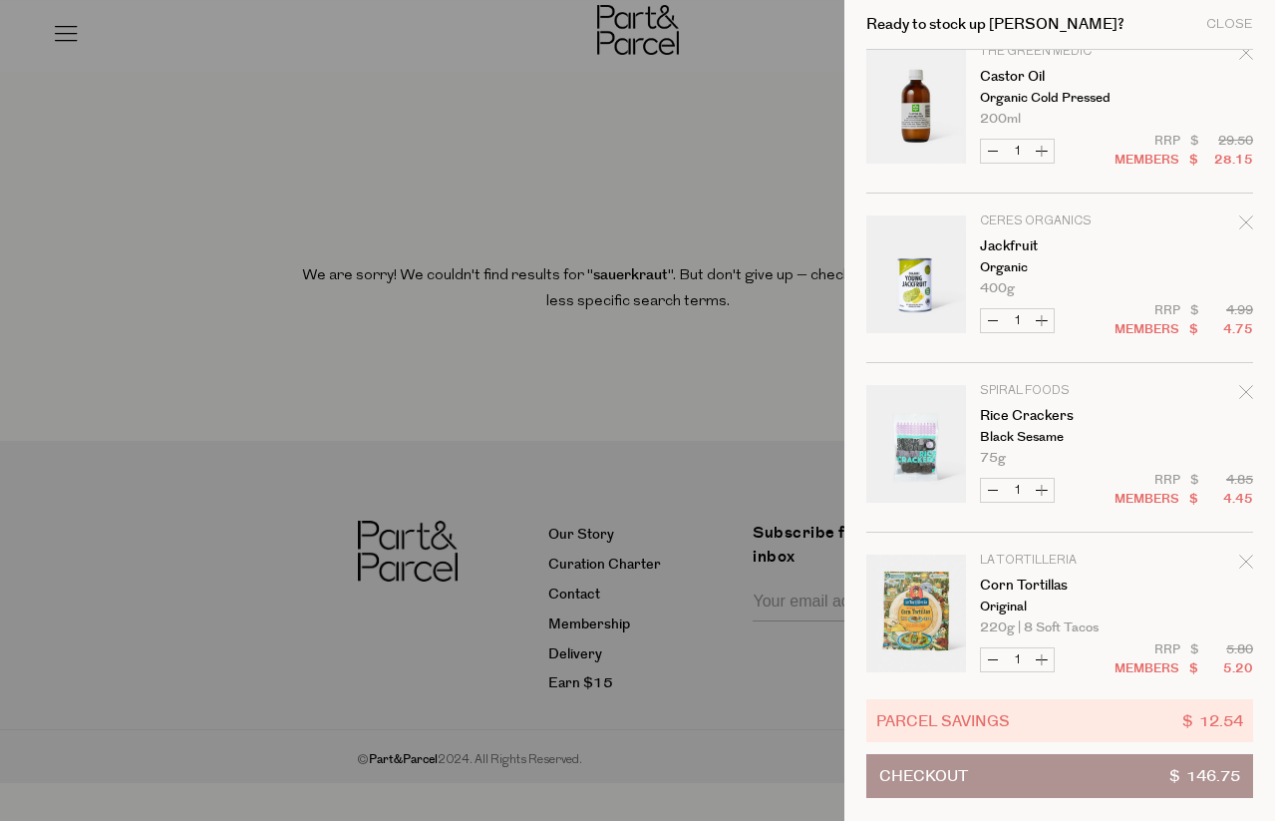
scroll to position [27, 0]
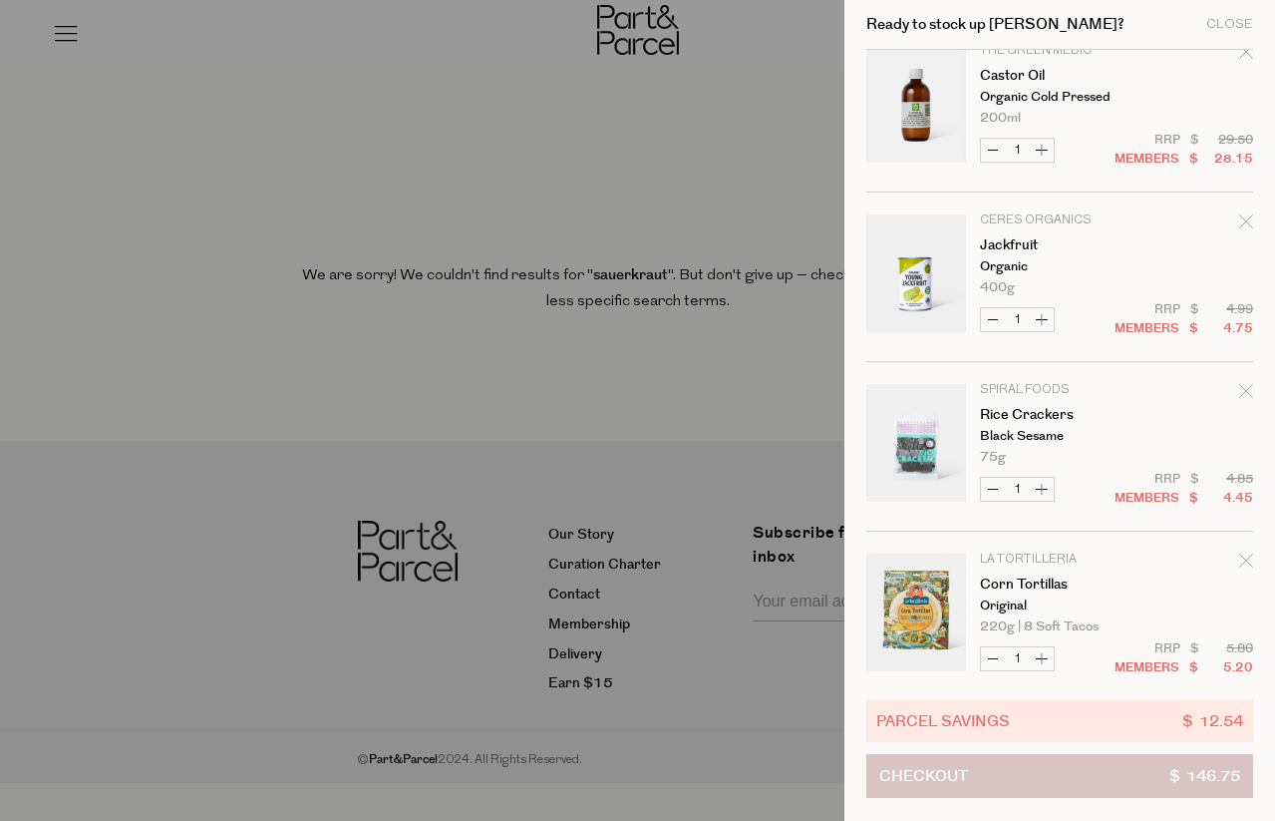
click at [1089, 784] on button "Checkout $ 146.75" at bounding box center [1060, 776] width 387 height 44
